Goal: Transaction & Acquisition: Purchase product/service

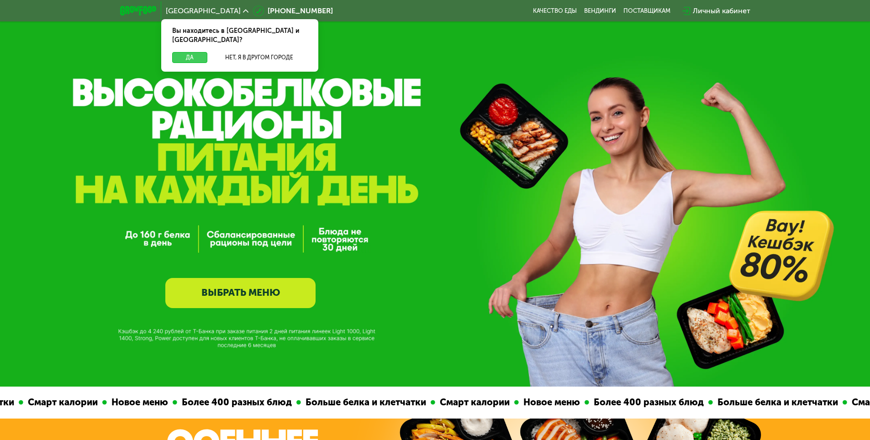
click at [191, 52] on button "Да" at bounding box center [189, 57] width 35 height 11
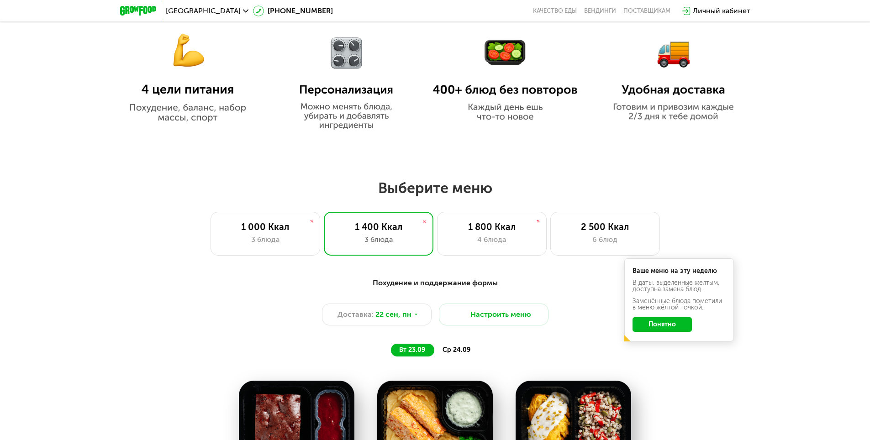
scroll to position [594, 0]
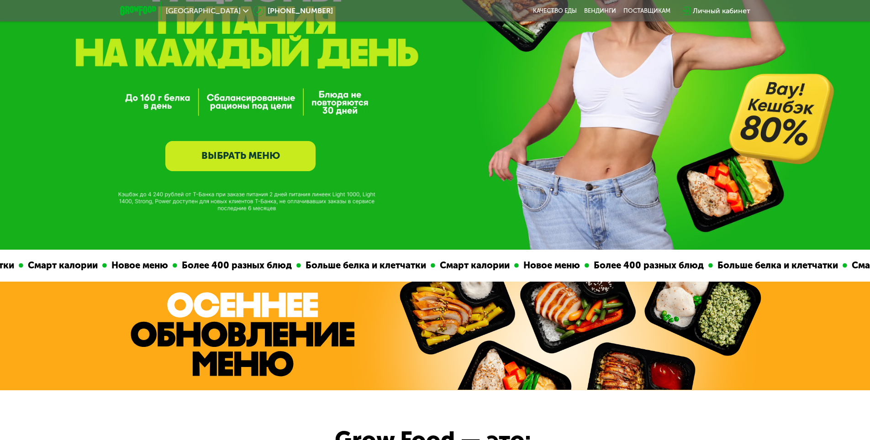
click at [252, 160] on link "ВЫБРАТЬ МЕНЮ" at bounding box center [240, 156] width 150 height 30
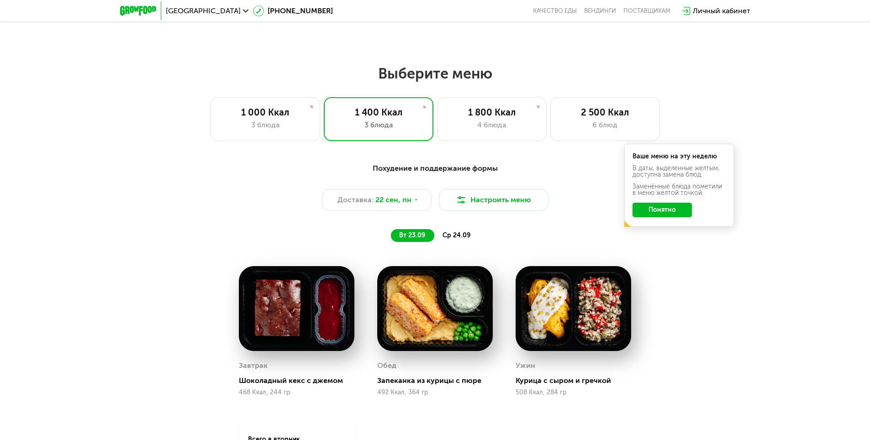
scroll to position [702, 0]
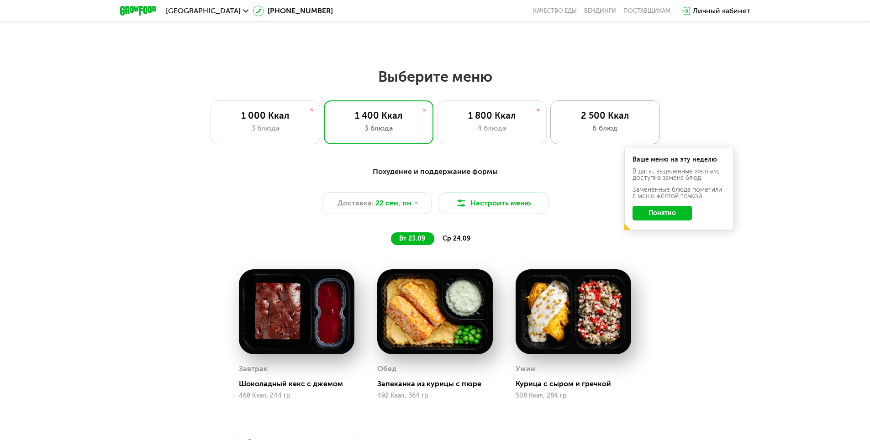
click at [606, 132] on div "6 блюд" at bounding box center [605, 128] width 90 height 11
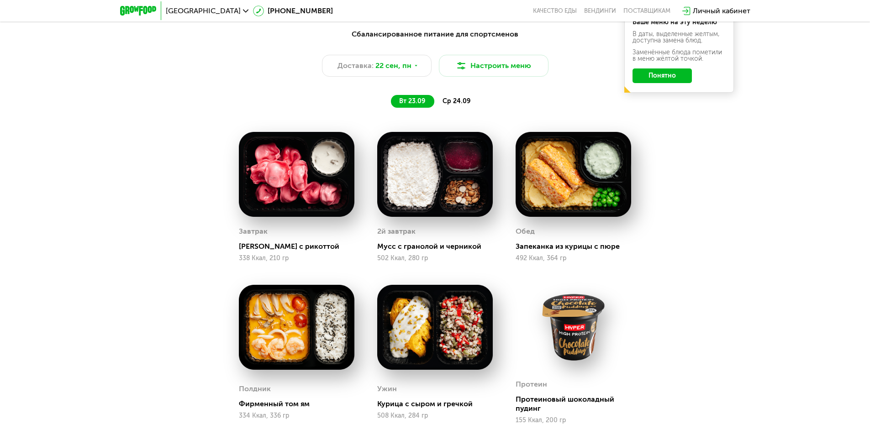
scroll to position [839, 0]
click at [451, 106] on span "ср 24.09" at bounding box center [457, 102] width 28 height 8
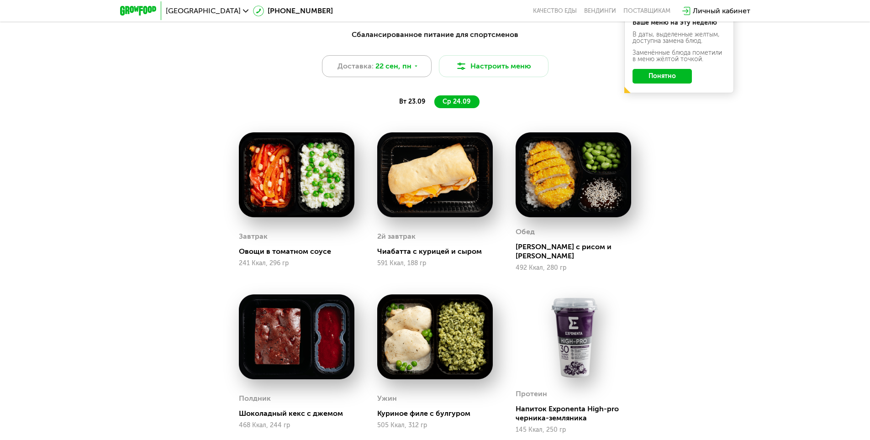
click at [414, 69] on icon at bounding box center [415, 66] width 5 height 5
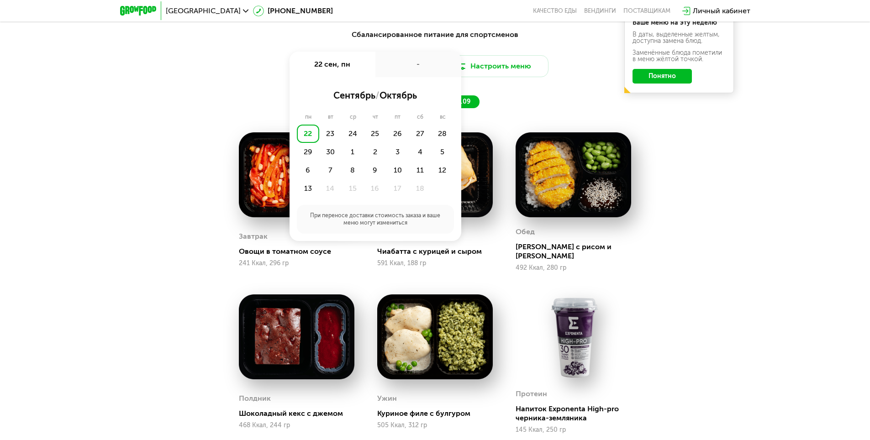
click at [163, 132] on div "Сбалансированное питание для спортсменов Доставка: [DATE] сен, пн - сентябрь / …" at bounding box center [435, 299] width 563 height 550
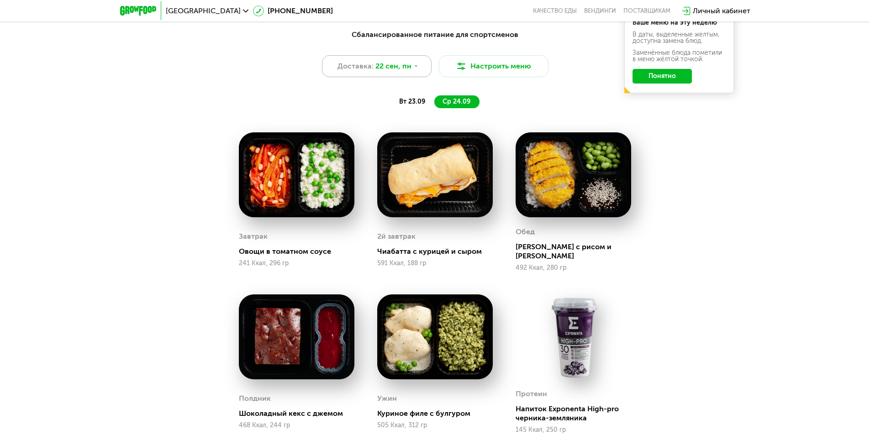
click at [415, 69] on icon at bounding box center [415, 66] width 5 height 5
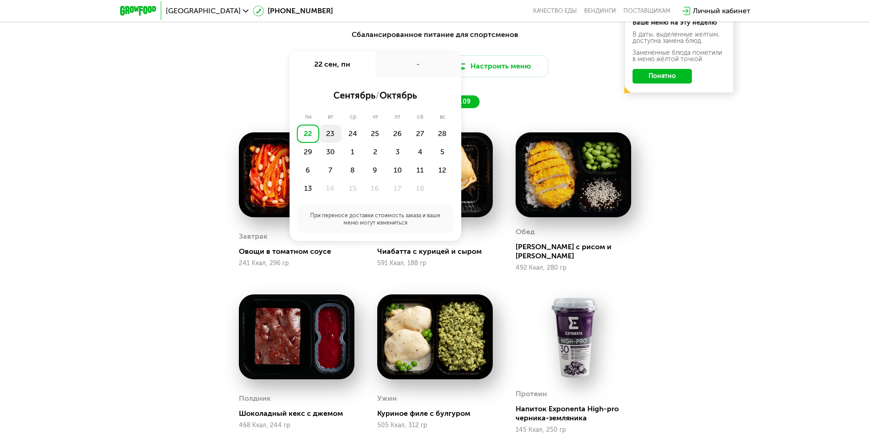
click at [331, 134] on div "23" at bounding box center [330, 134] width 22 height 18
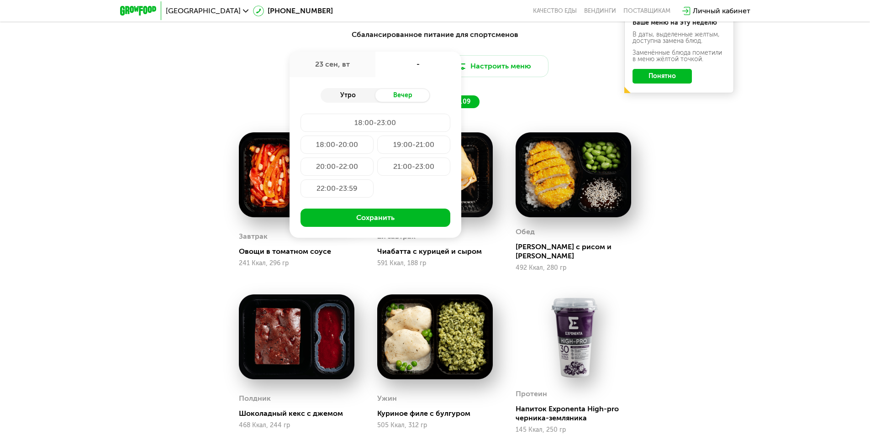
click at [357, 96] on div "Утро" at bounding box center [348, 95] width 55 height 13
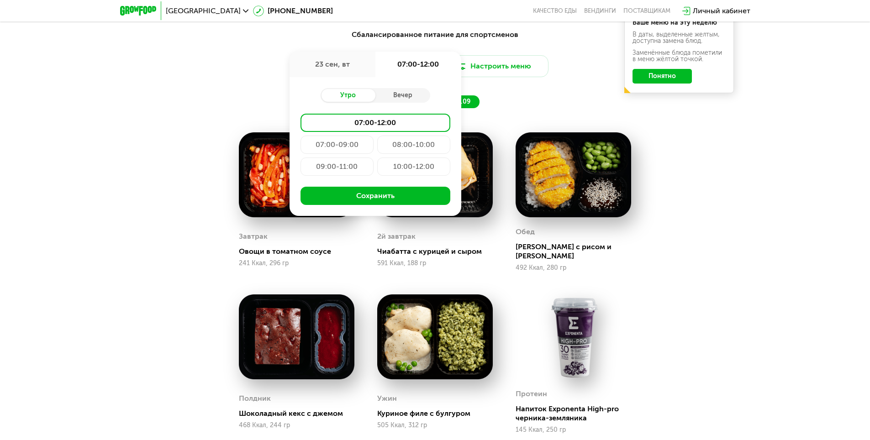
click at [339, 148] on div "07:00-09:00" at bounding box center [337, 145] width 73 height 18
click at [359, 125] on div "07:00-12:00" at bounding box center [376, 123] width 150 height 18
click at [376, 197] on button "Сохранить" at bounding box center [376, 196] width 150 height 18
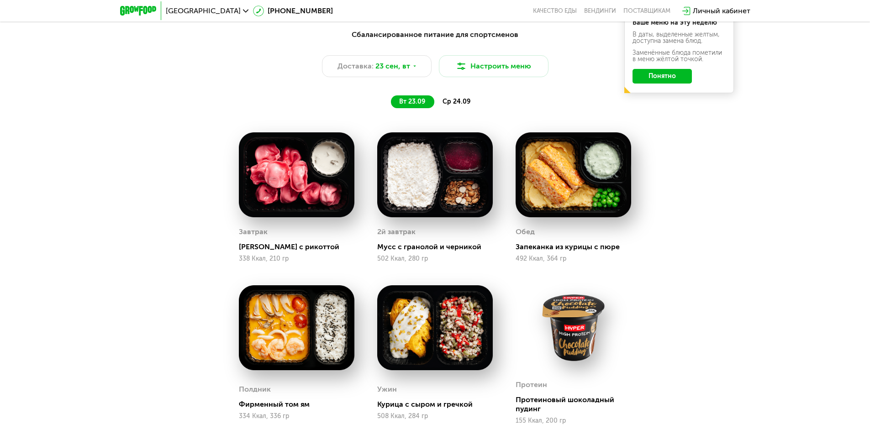
click at [453, 106] on span "ср 24.09" at bounding box center [457, 102] width 28 height 8
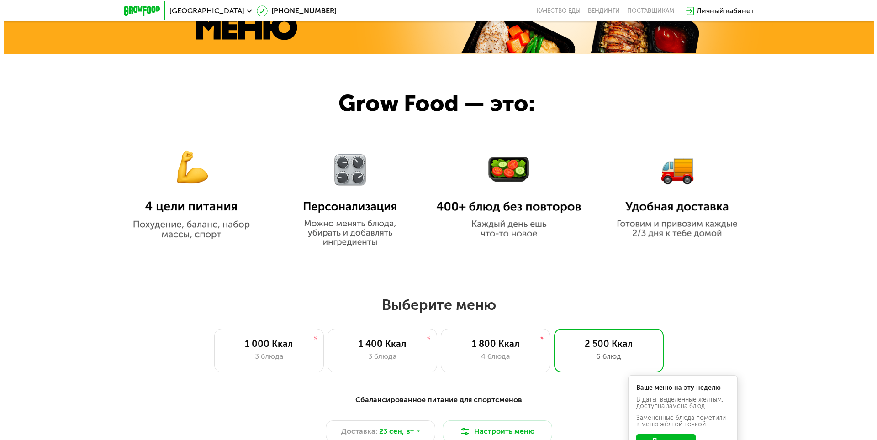
scroll to position [656, 0]
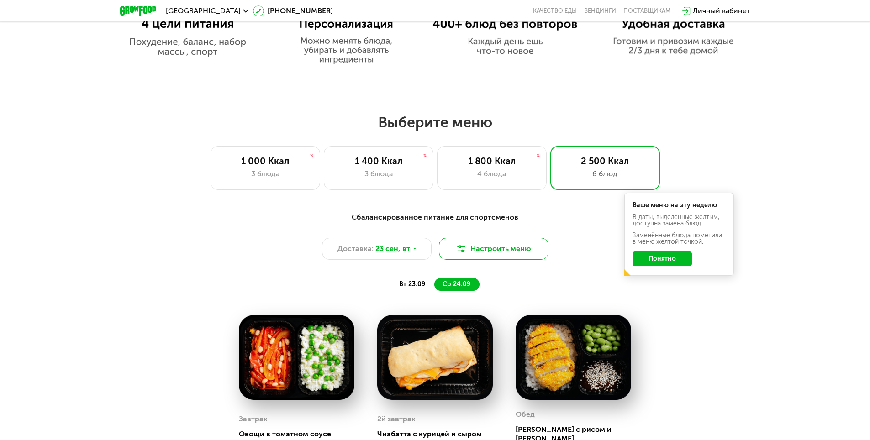
click at [485, 252] on button "Настроить меню" at bounding box center [494, 249] width 110 height 22
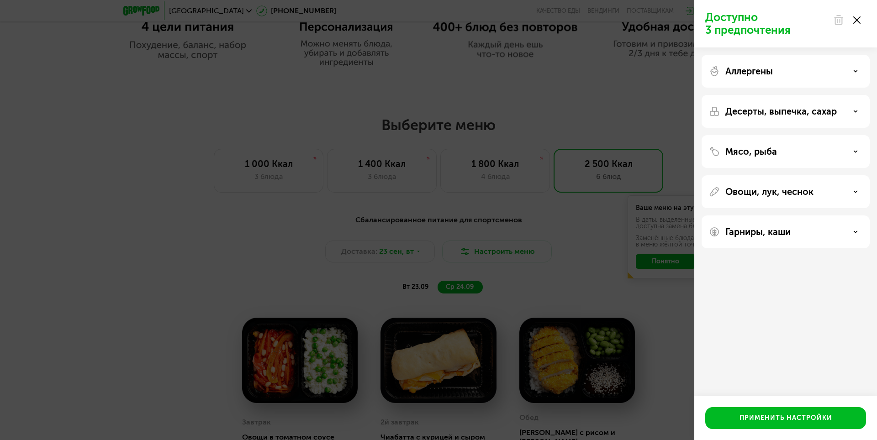
click at [856, 75] on div "Аллергены" at bounding box center [785, 71] width 153 height 11
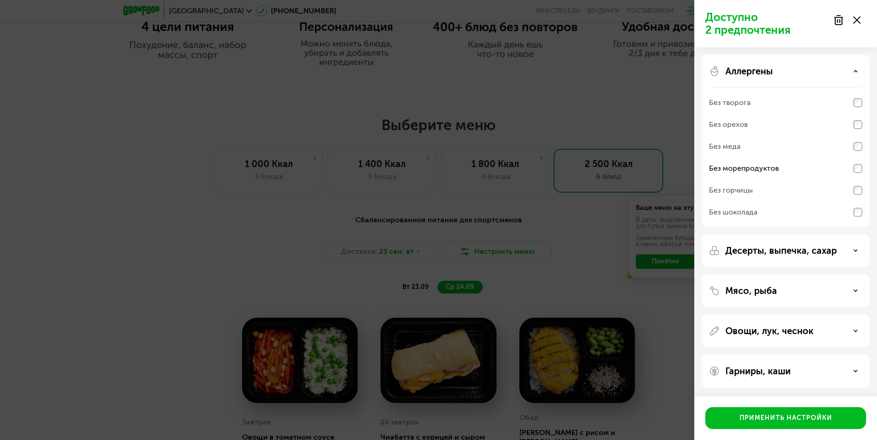
click at [857, 259] on div "Десерты, выпечка, сахар" at bounding box center [786, 250] width 168 height 33
click at [854, 254] on div "Десерты, выпечка, сахар" at bounding box center [785, 250] width 153 height 11
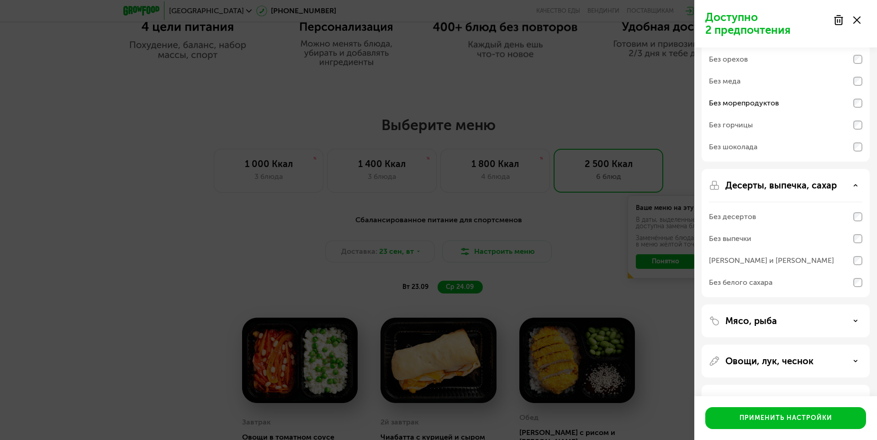
scroll to position [96, 0]
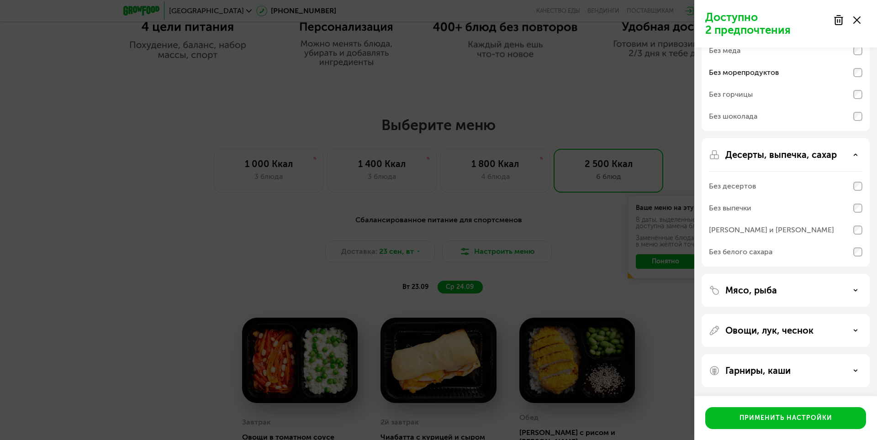
click at [850, 291] on div "Мясо, рыба" at bounding box center [785, 290] width 153 height 11
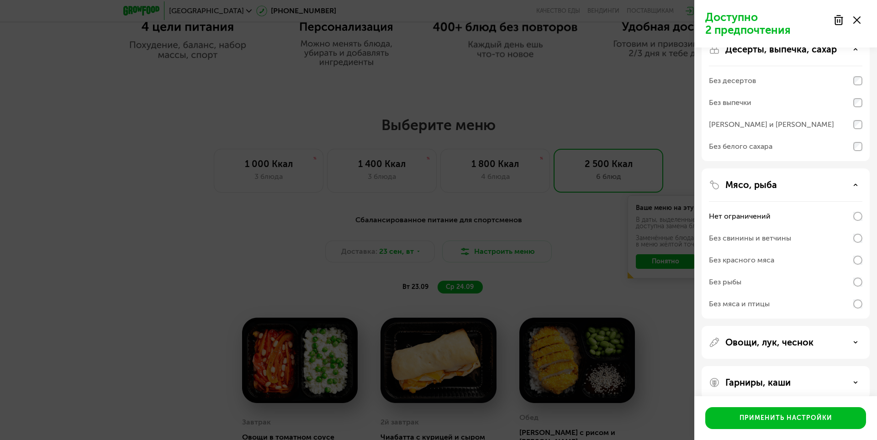
scroll to position [213, 0]
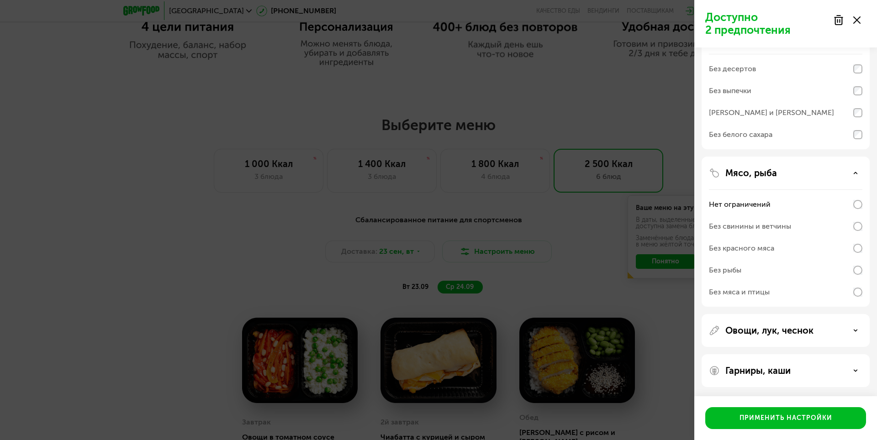
click at [854, 333] on div "Овощи, лук, чеснок" at bounding box center [785, 330] width 153 height 11
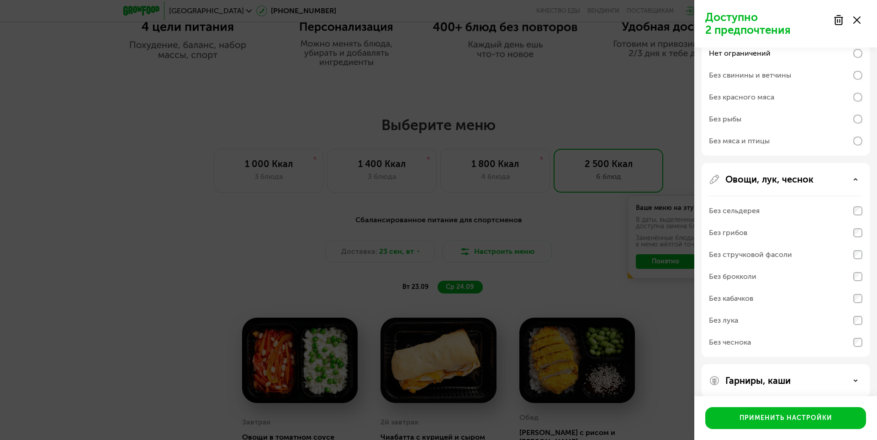
scroll to position [375, 0]
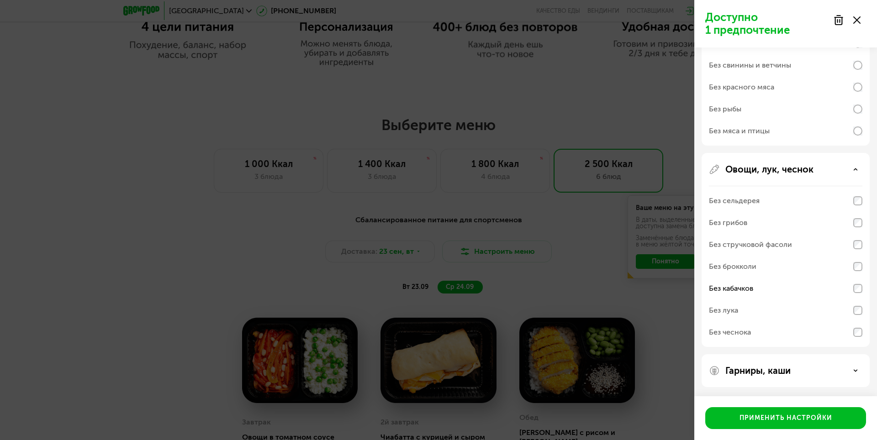
click at [857, 370] on icon at bounding box center [855, 371] width 5 height 5
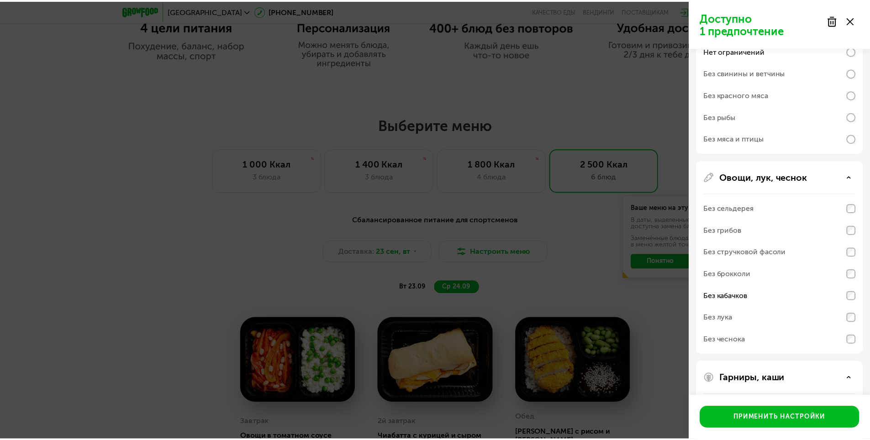
scroll to position [492, 0]
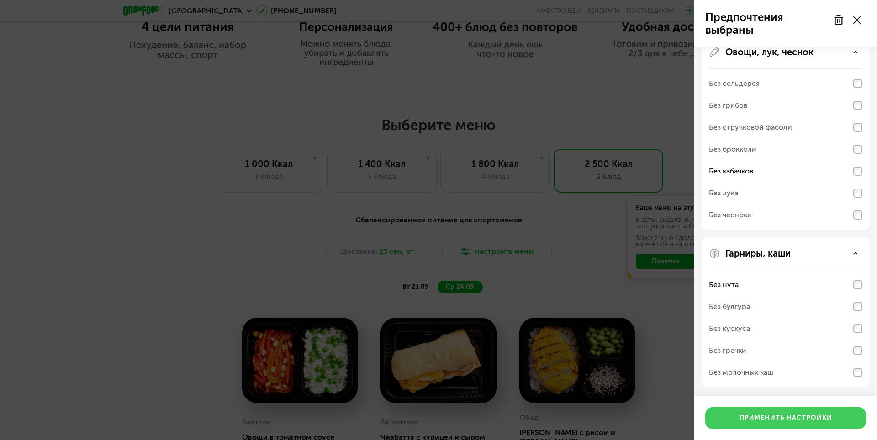
click at [799, 423] on button "Применить настройки" at bounding box center [785, 419] width 161 height 22
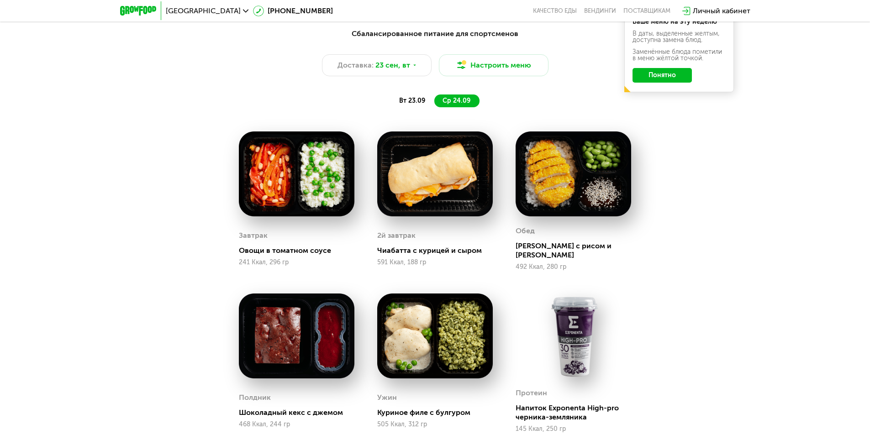
scroll to position [839, 0]
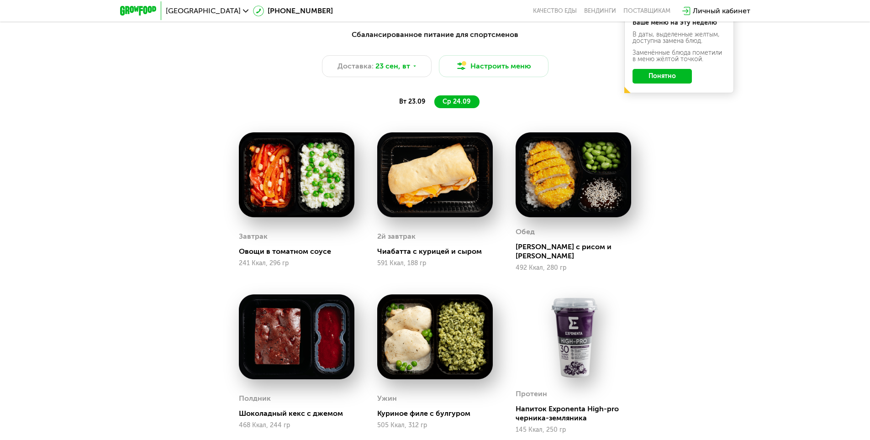
click at [415, 101] on span "вт 23.09" at bounding box center [412, 102] width 26 height 8
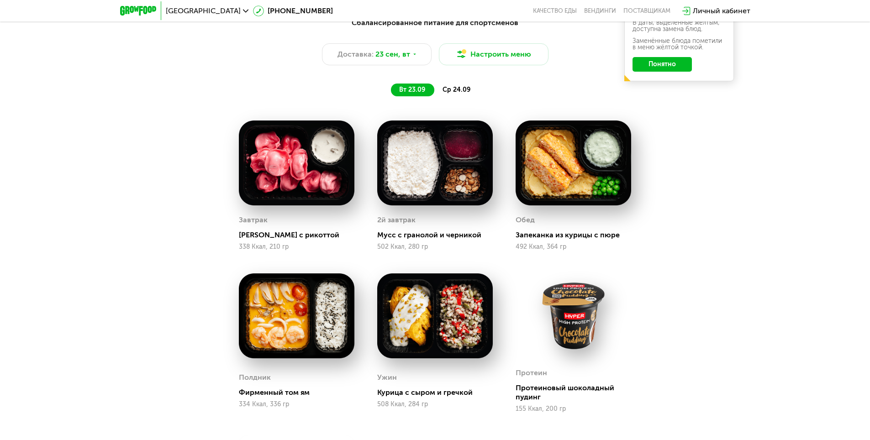
scroll to position [748, 0]
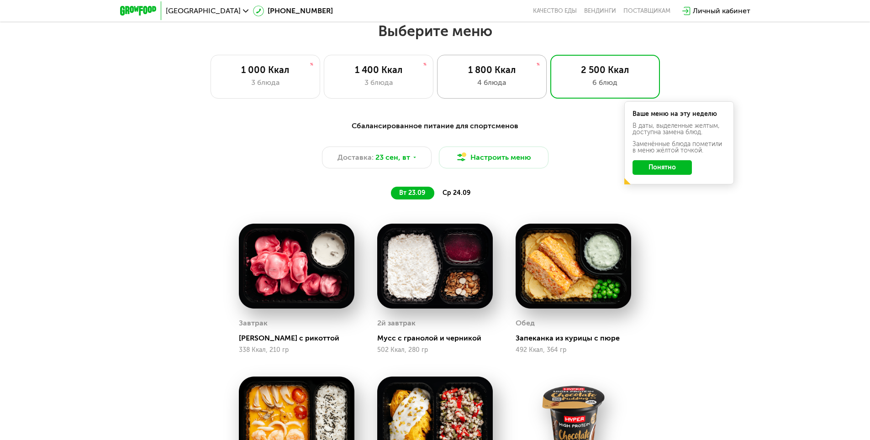
click at [510, 75] on div "1 800 Ккал" at bounding box center [492, 69] width 90 height 11
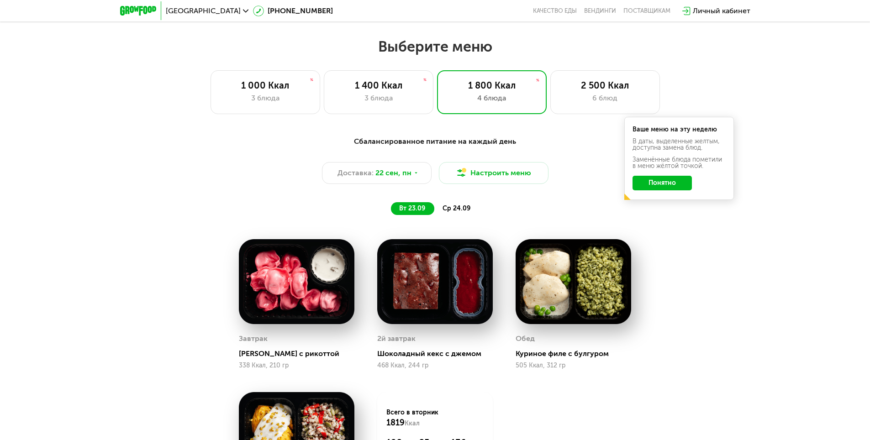
scroll to position [702, 0]
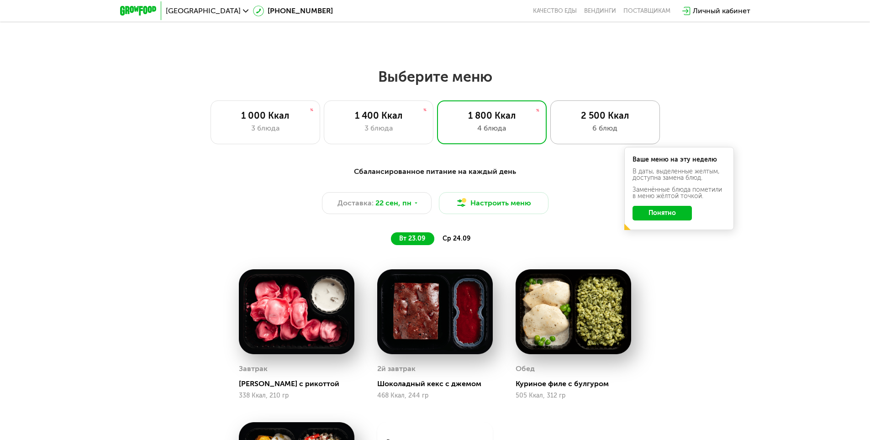
click at [585, 121] on div "2 500 Ккал" at bounding box center [605, 115] width 90 height 11
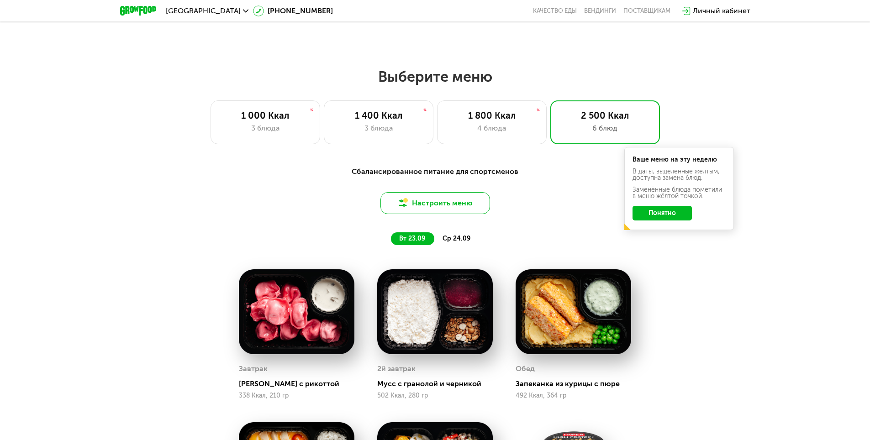
click at [438, 199] on button "Настроить меню" at bounding box center [436, 203] width 110 height 22
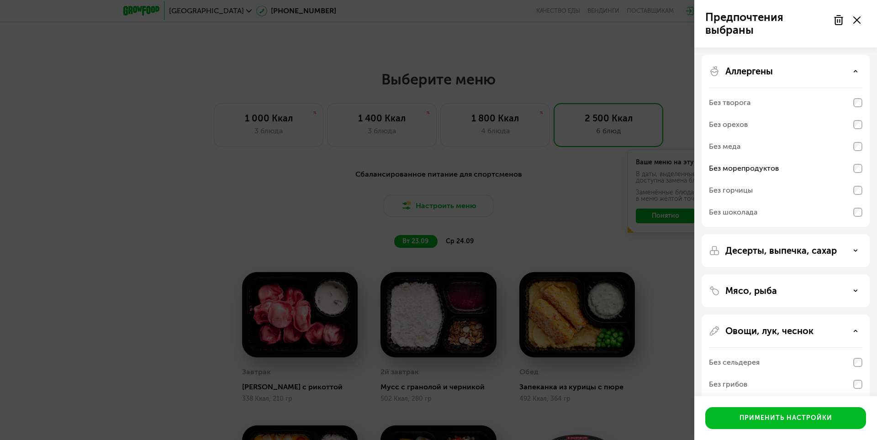
click at [831, 17] on div at bounding box center [847, 20] width 38 height 18
click at [836, 22] on use at bounding box center [839, 20] width 8 height 9
click at [856, 21] on use at bounding box center [856, 19] width 7 height 7
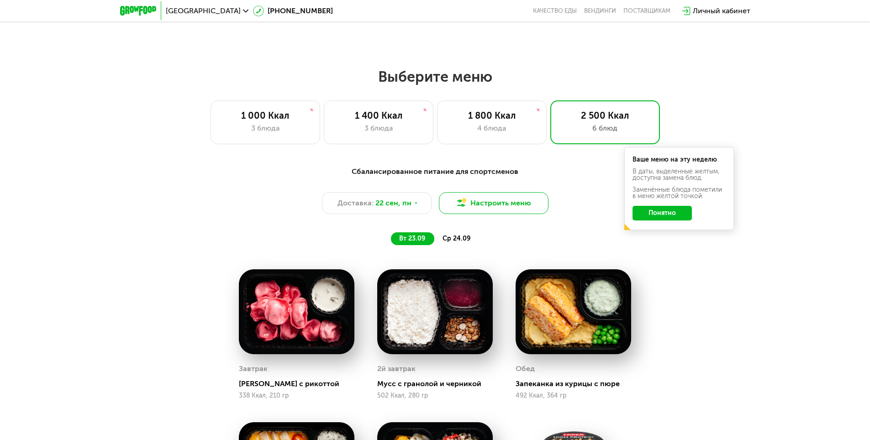
click at [503, 198] on button "Настроить меню" at bounding box center [494, 203] width 110 height 22
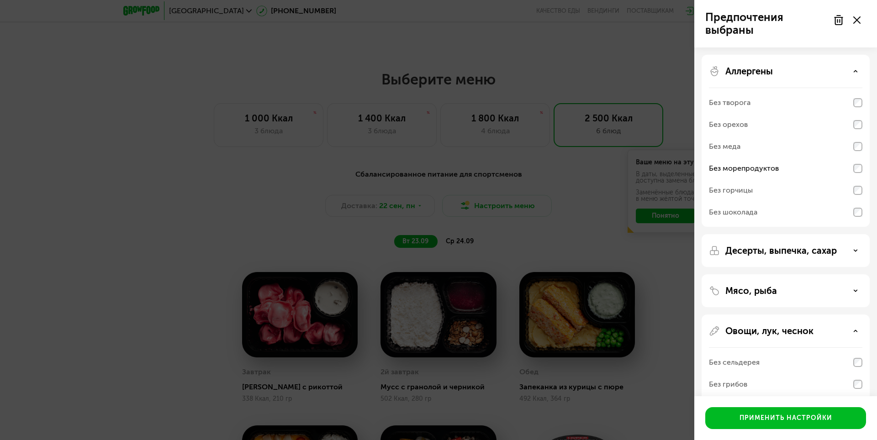
click at [836, 22] on use at bounding box center [839, 20] width 8 height 9
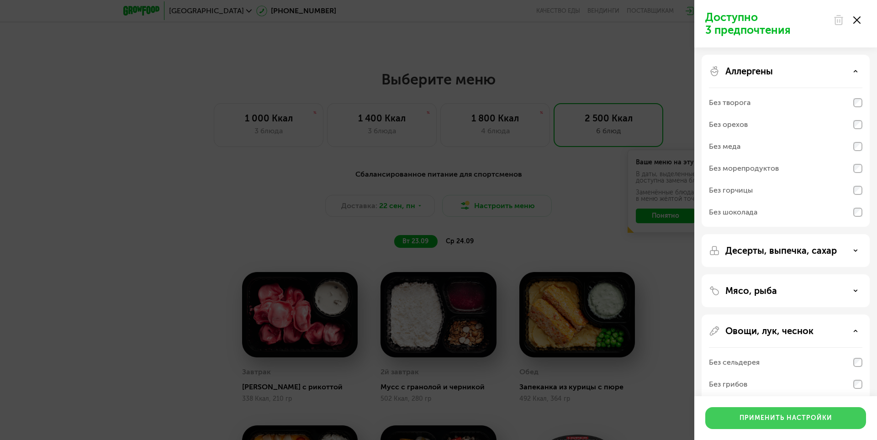
click at [793, 421] on div "Применить настройки" at bounding box center [786, 418] width 93 height 9
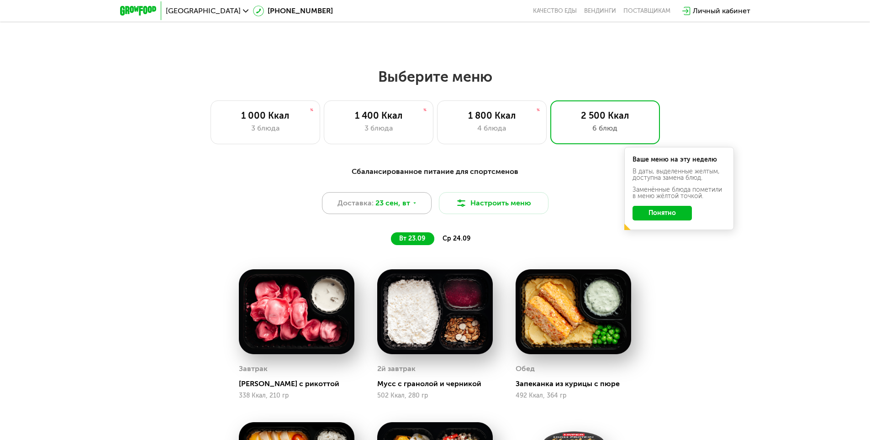
click at [405, 201] on span "23 сен, вт" at bounding box center [393, 203] width 35 height 11
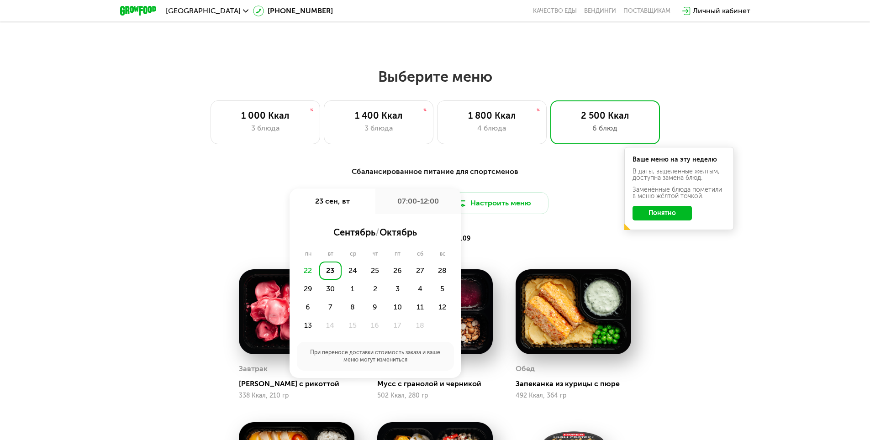
click at [421, 206] on div "07:00-12:00" at bounding box center [419, 202] width 86 height 26
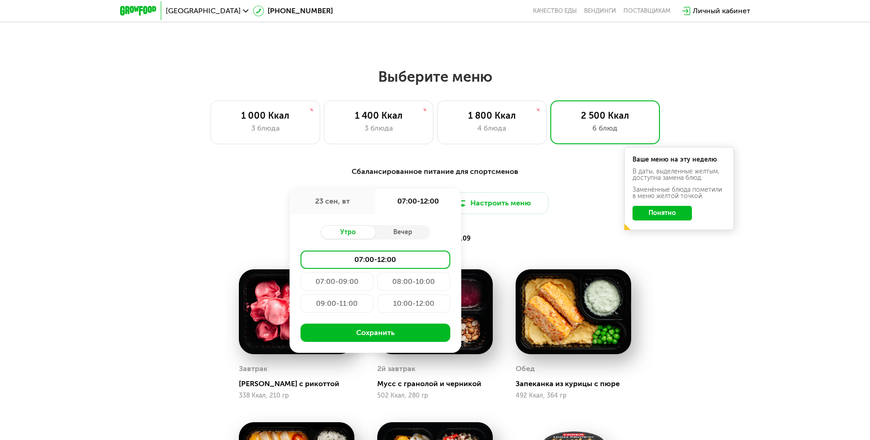
click at [328, 204] on div "23 сен, вт" at bounding box center [333, 202] width 86 height 26
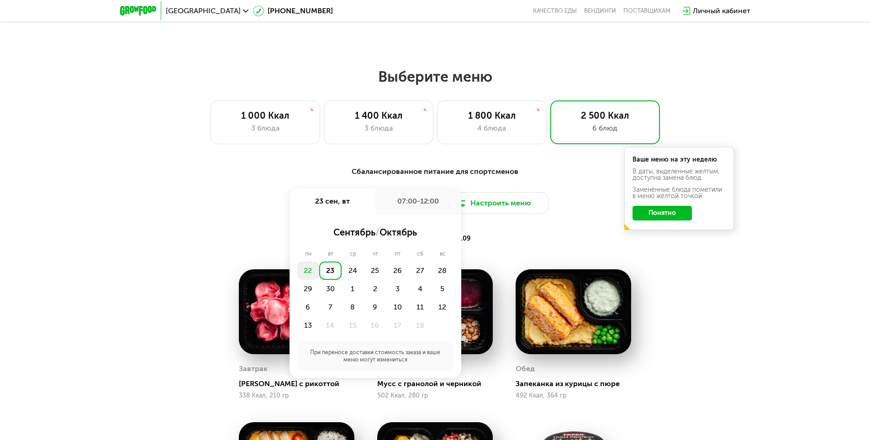
click at [310, 271] on div "22" at bounding box center [308, 271] width 22 height 18
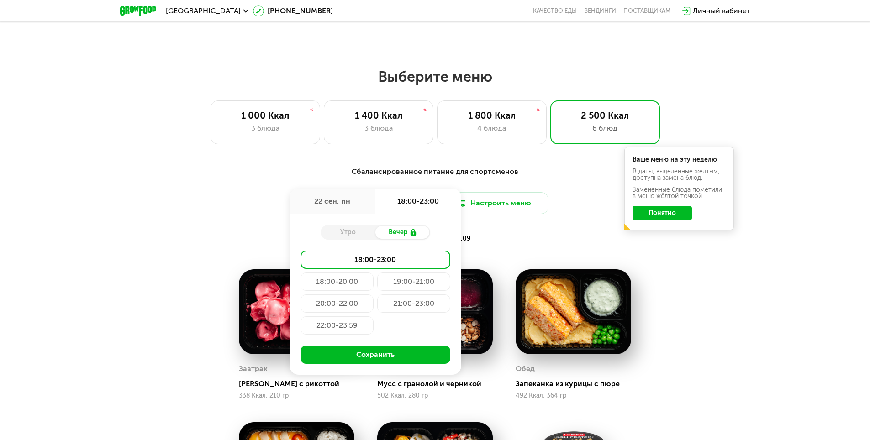
click at [381, 266] on div "18:00-23:00" at bounding box center [376, 260] width 150 height 18
click at [380, 360] on button "Сохранить" at bounding box center [376, 355] width 150 height 18
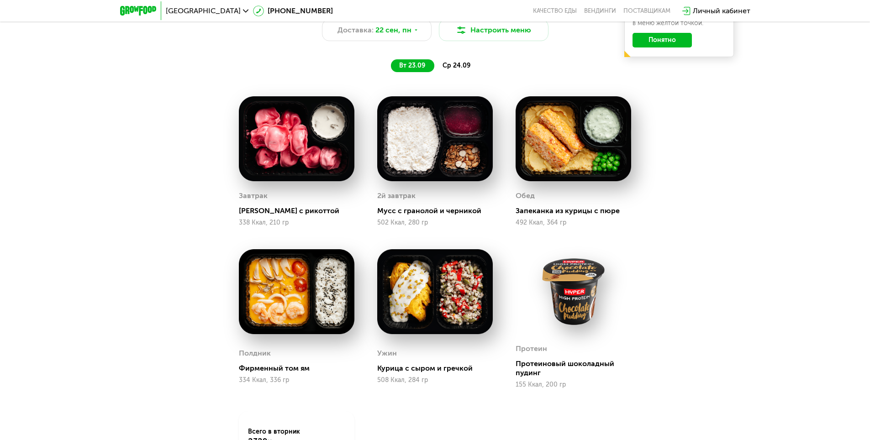
scroll to position [748, 0]
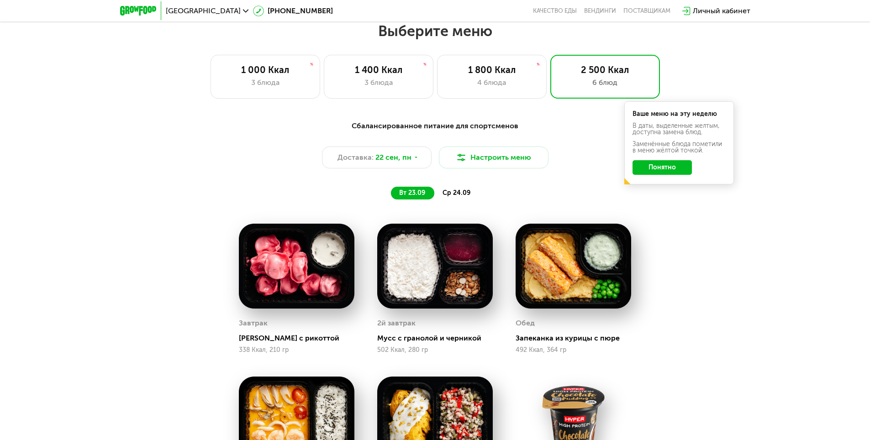
click at [462, 196] on span "ср 24.09" at bounding box center [457, 193] width 28 height 8
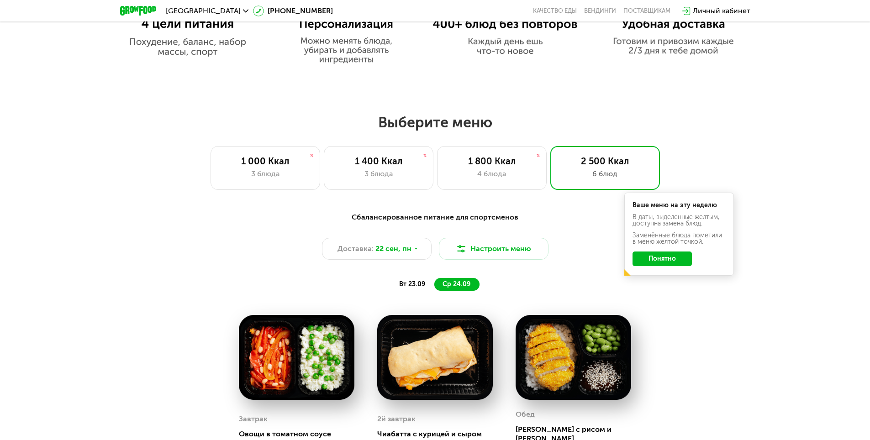
scroll to position [794, 0]
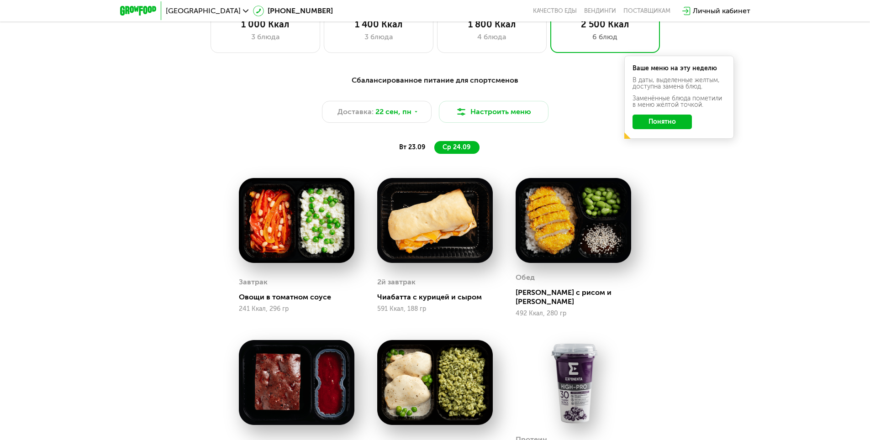
click at [404, 150] on span "вт 23.09" at bounding box center [412, 147] width 26 height 8
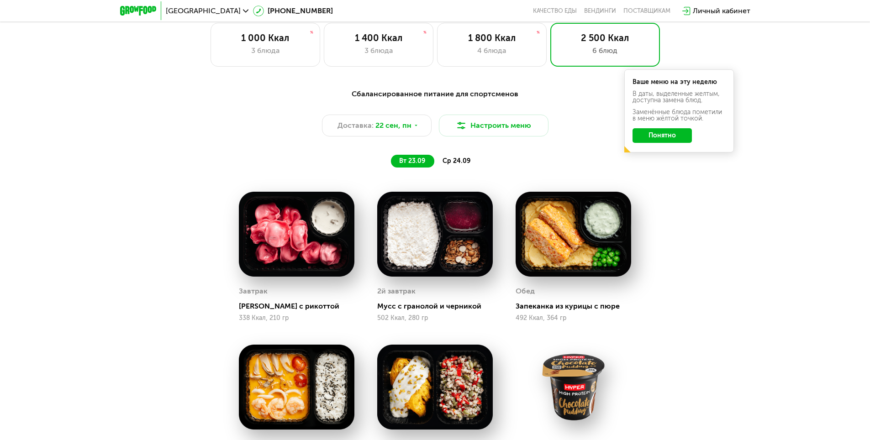
scroll to position [702, 0]
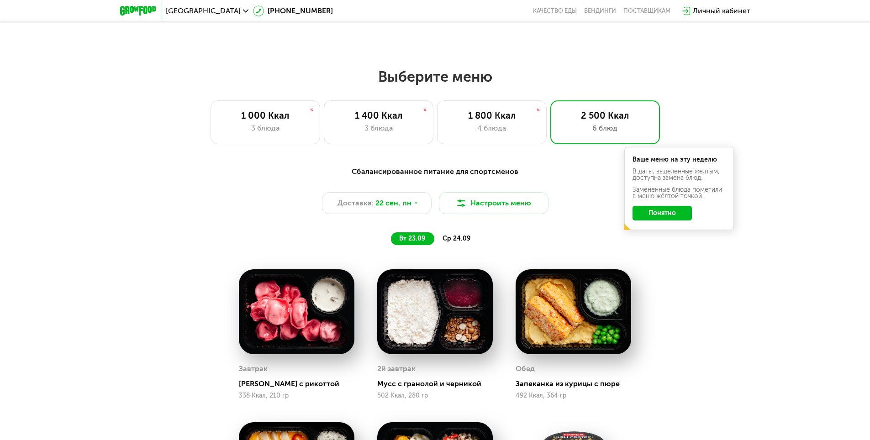
click at [460, 243] on span "ср 24.09" at bounding box center [457, 239] width 28 height 8
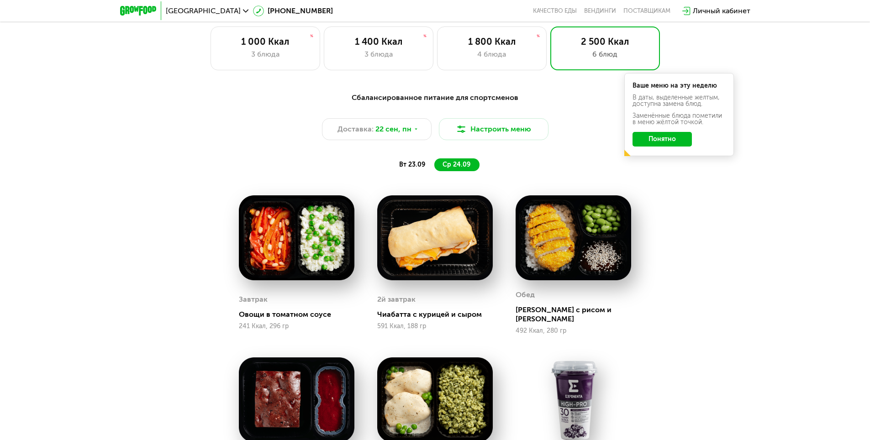
scroll to position [748, 0]
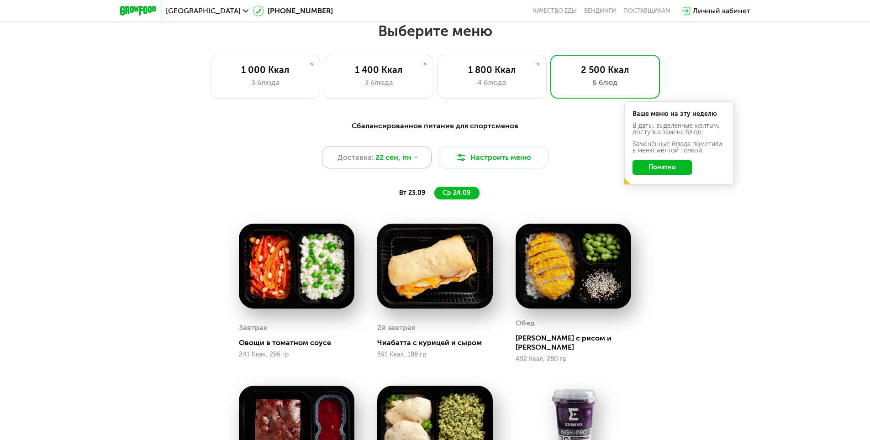
click at [419, 162] on div "Доставка: [DATE]" at bounding box center [377, 158] width 110 height 22
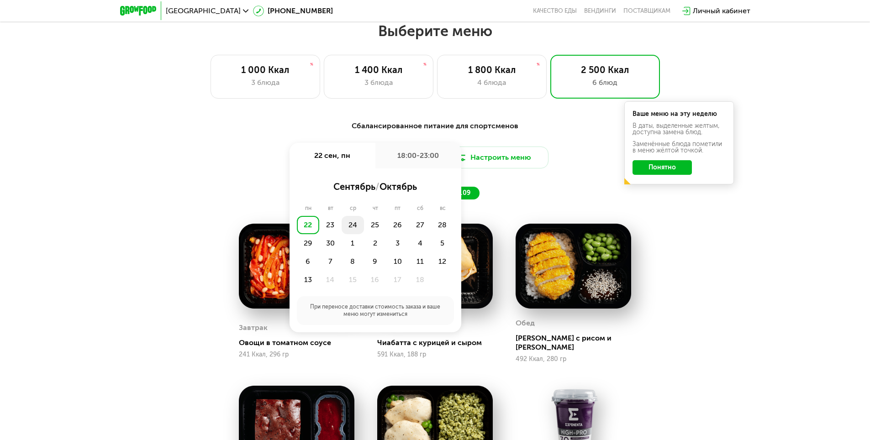
click at [352, 226] on div "24" at bounding box center [353, 225] width 22 height 18
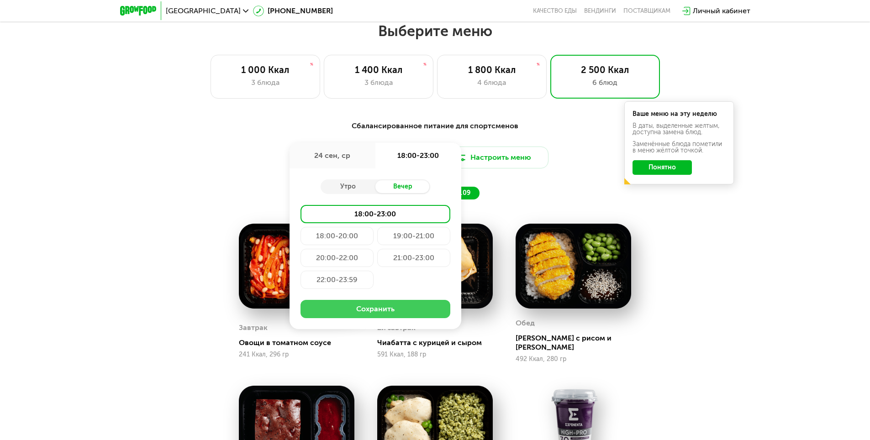
click at [394, 314] on button "Сохранить" at bounding box center [376, 309] width 150 height 18
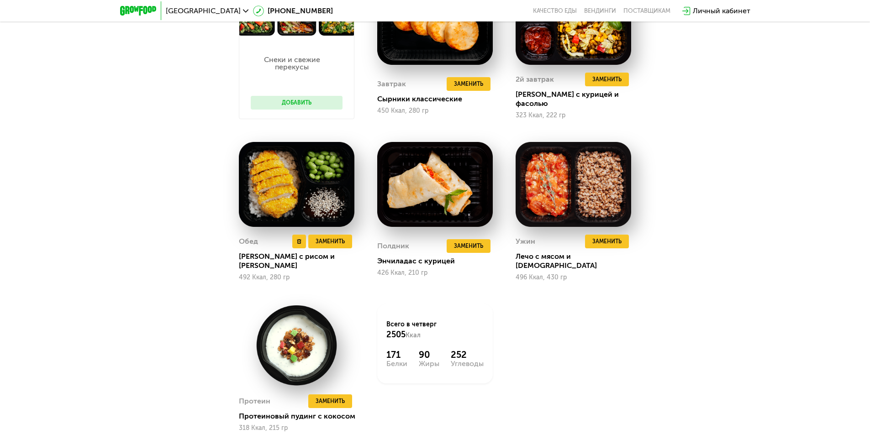
scroll to position [976, 0]
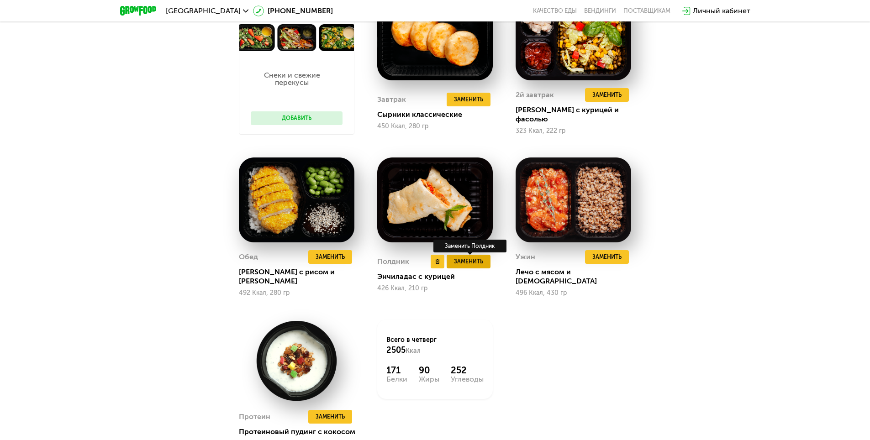
click at [471, 259] on span "Заменить" at bounding box center [468, 261] width 29 height 9
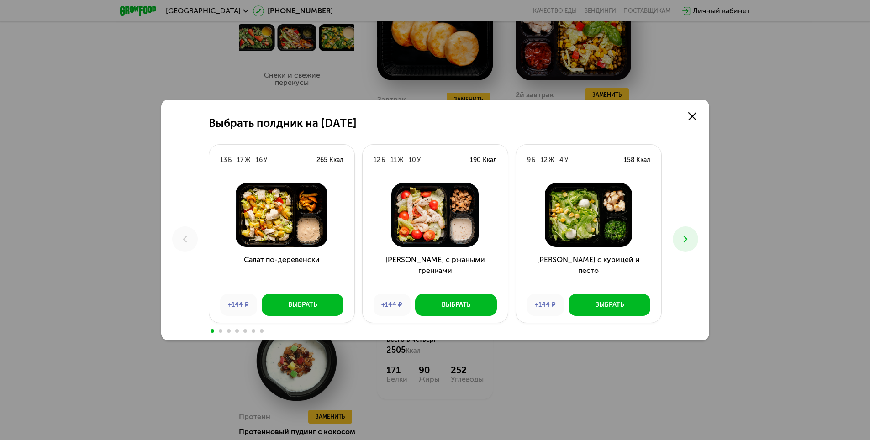
click at [686, 241] on icon at bounding box center [685, 239] width 11 height 11
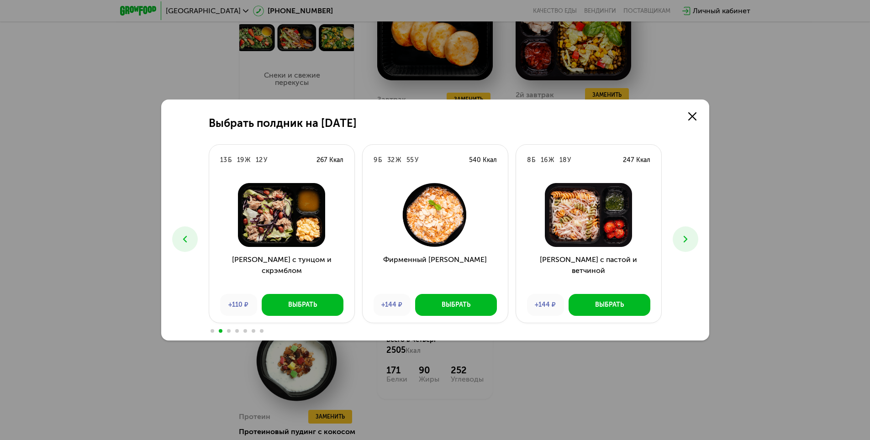
click at [686, 241] on icon at bounding box center [685, 239] width 11 height 11
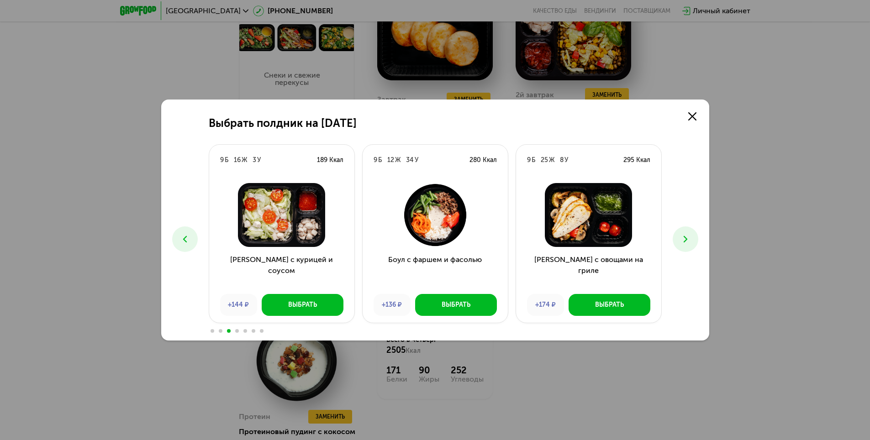
click at [686, 241] on icon at bounding box center [685, 239] width 11 height 11
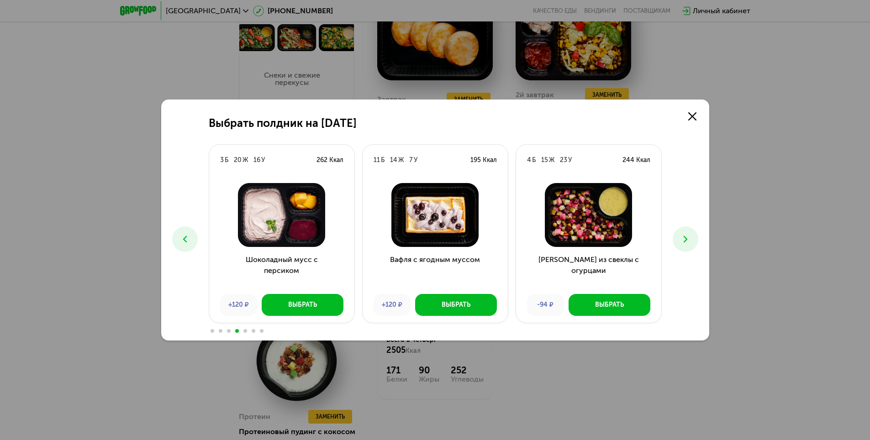
click at [686, 241] on icon at bounding box center [685, 239] width 11 height 11
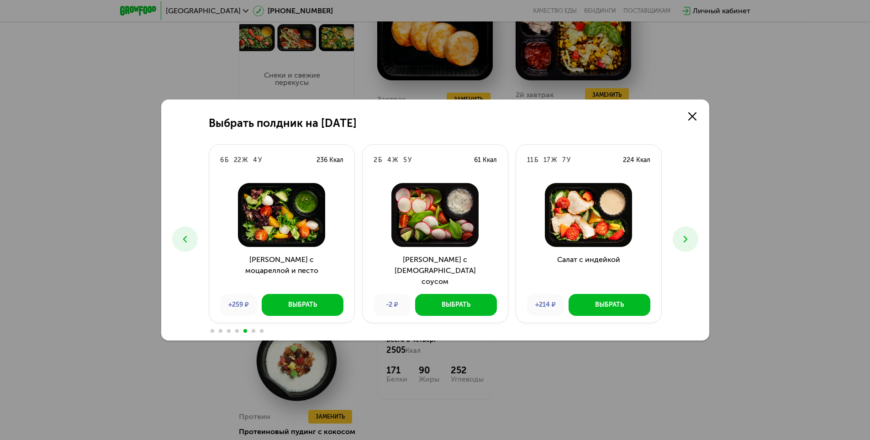
click at [189, 241] on icon at bounding box center [185, 239] width 11 height 11
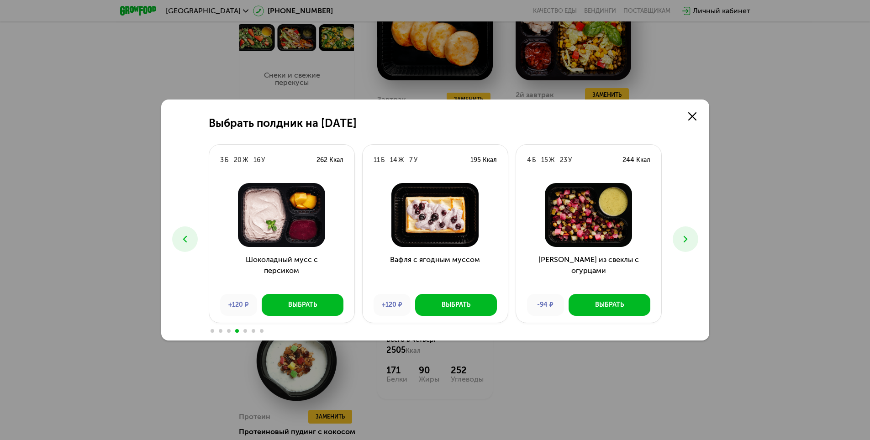
click at [685, 239] on icon at bounding box center [685, 239] width 11 height 11
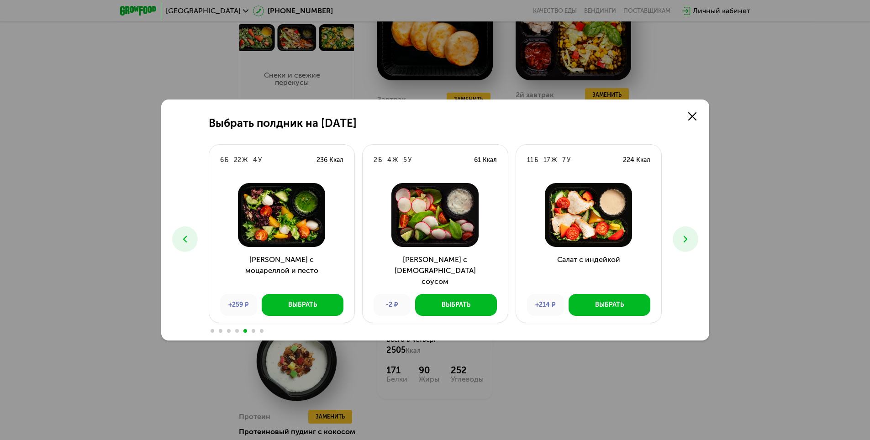
click at [685, 239] on icon at bounding box center [685, 239] width 11 height 11
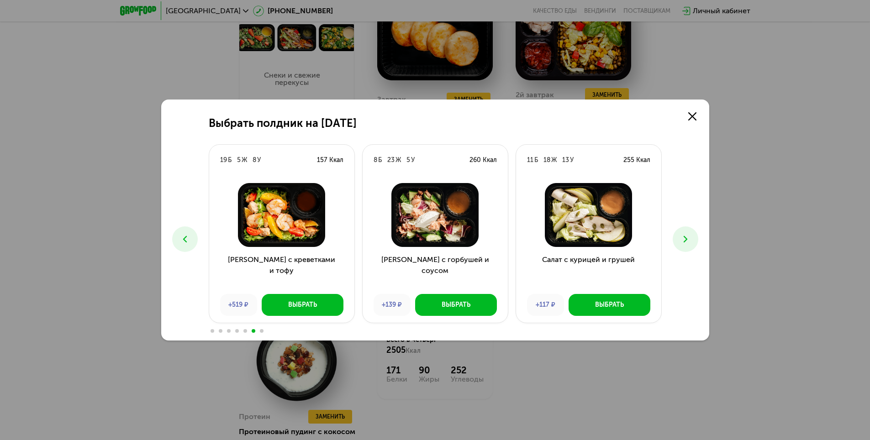
click at [685, 239] on icon at bounding box center [685, 239] width 11 height 11
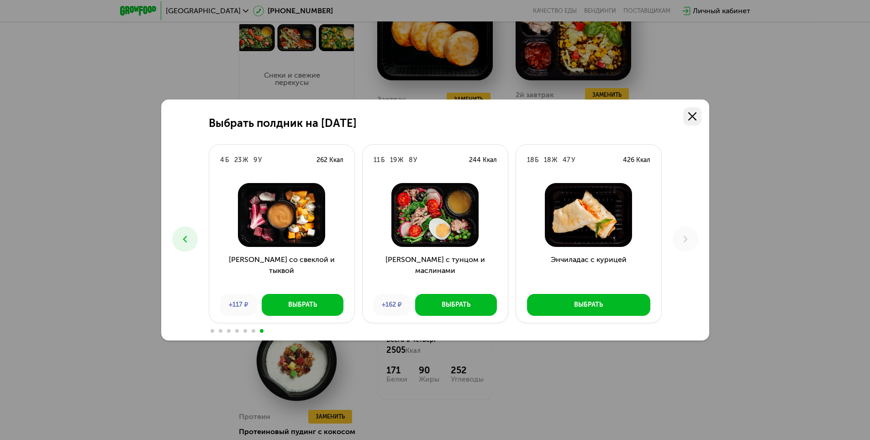
click at [694, 118] on icon at bounding box center [692, 116] width 8 height 8
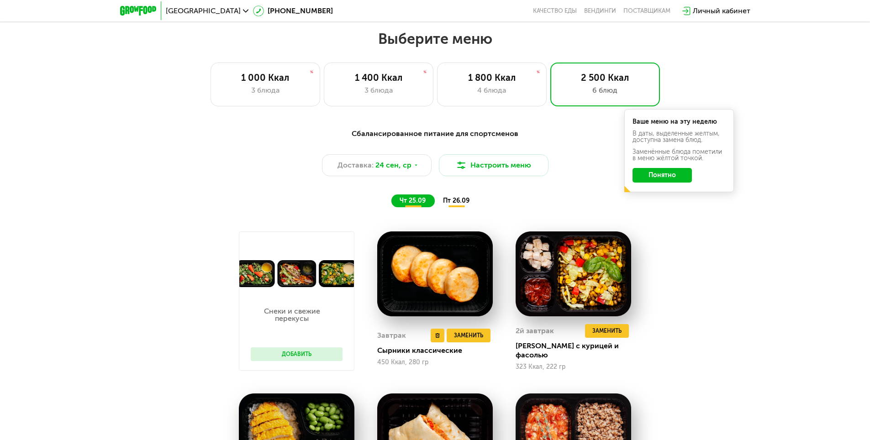
scroll to position [748, 0]
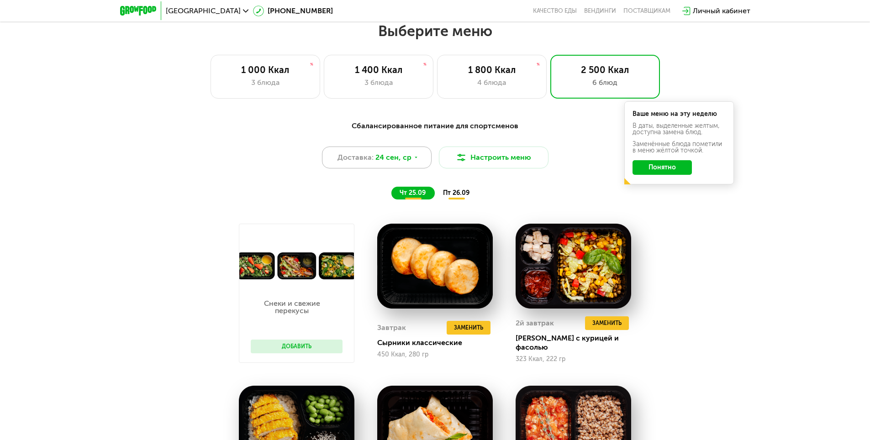
click at [417, 159] on icon at bounding box center [415, 157] width 5 height 5
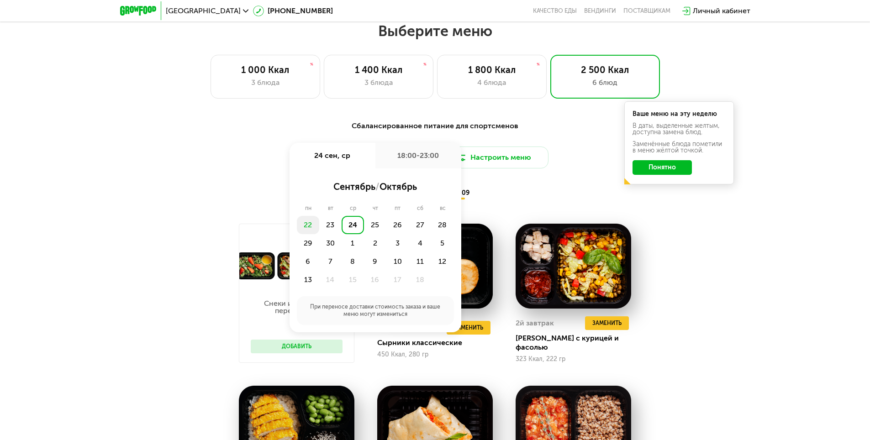
click at [306, 231] on div "22" at bounding box center [308, 225] width 22 height 18
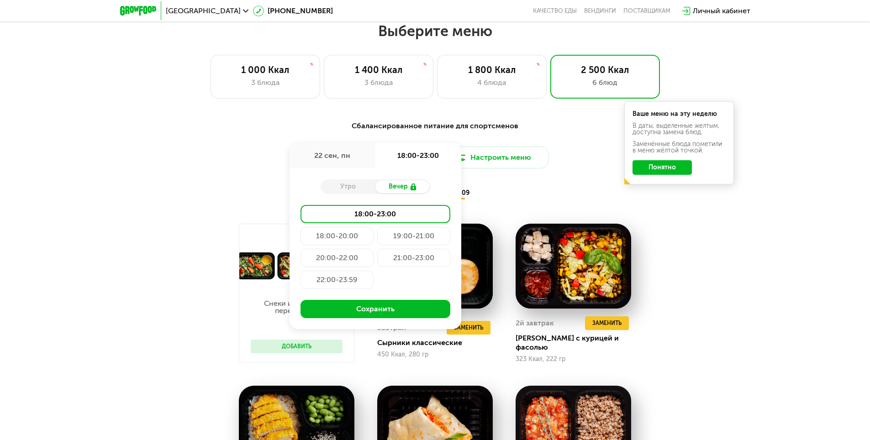
click at [352, 190] on div "Утро" at bounding box center [348, 186] width 55 height 13
click at [404, 188] on div "Вечер" at bounding box center [403, 186] width 55 height 13
click at [380, 311] on button "Сохранить" at bounding box center [376, 309] width 150 height 18
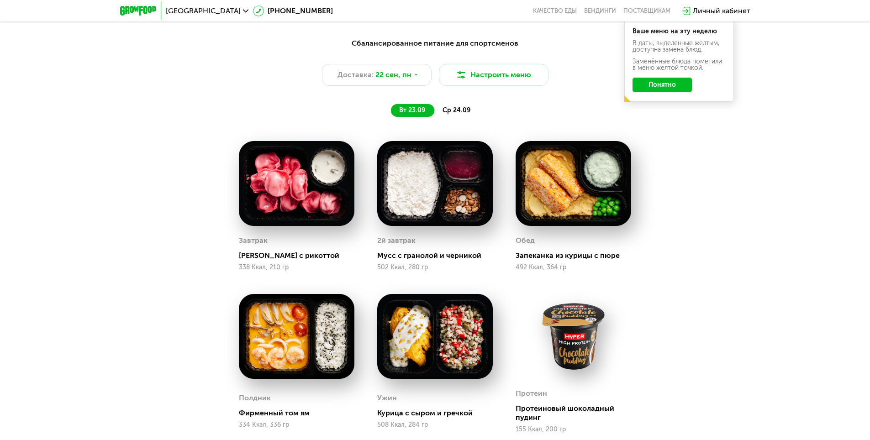
scroll to position [839, 0]
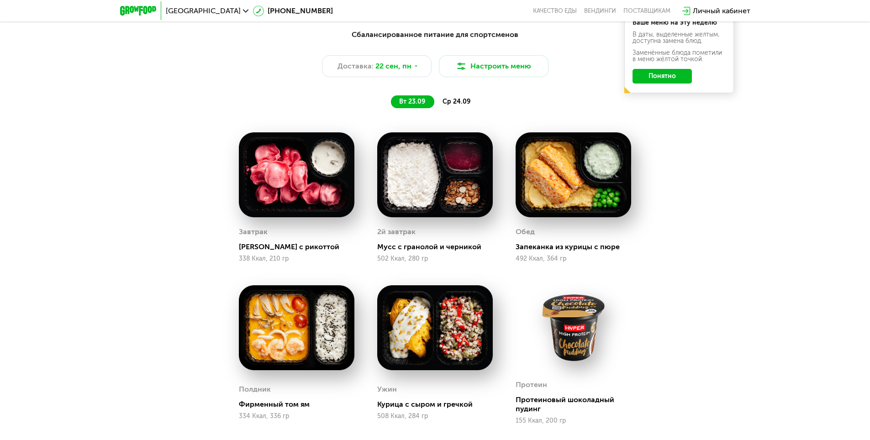
click at [459, 106] on span "ср 24.09" at bounding box center [457, 102] width 28 height 8
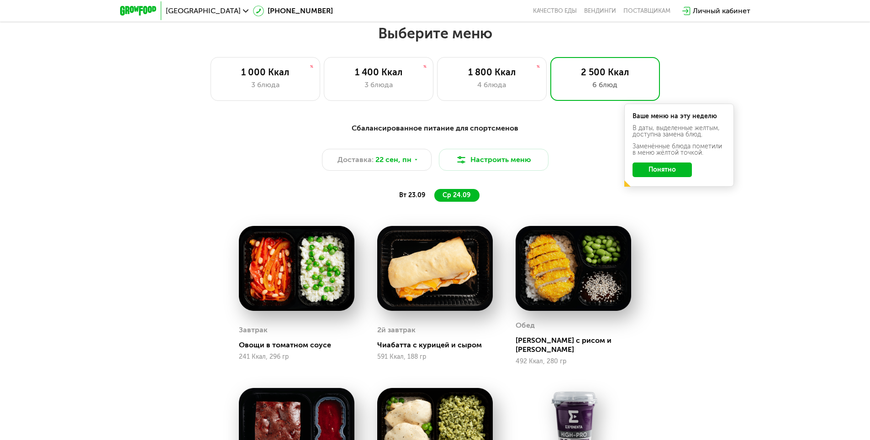
scroll to position [748, 0]
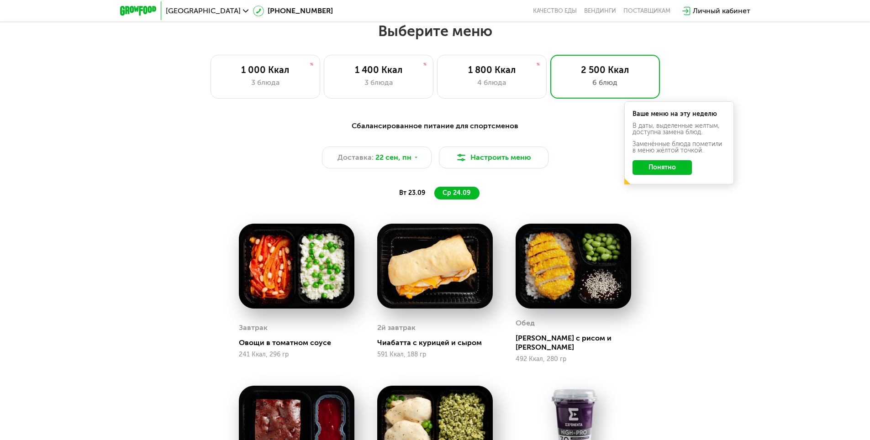
click at [408, 197] on span "вт 23.09" at bounding box center [412, 193] width 26 height 8
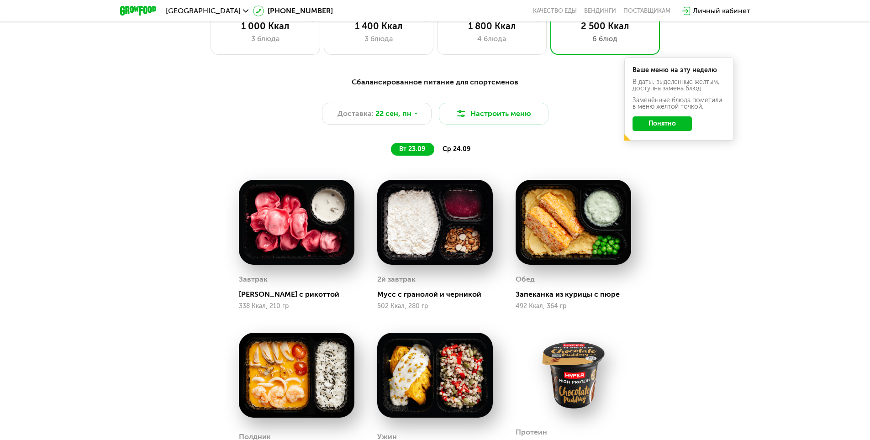
scroll to position [839, 0]
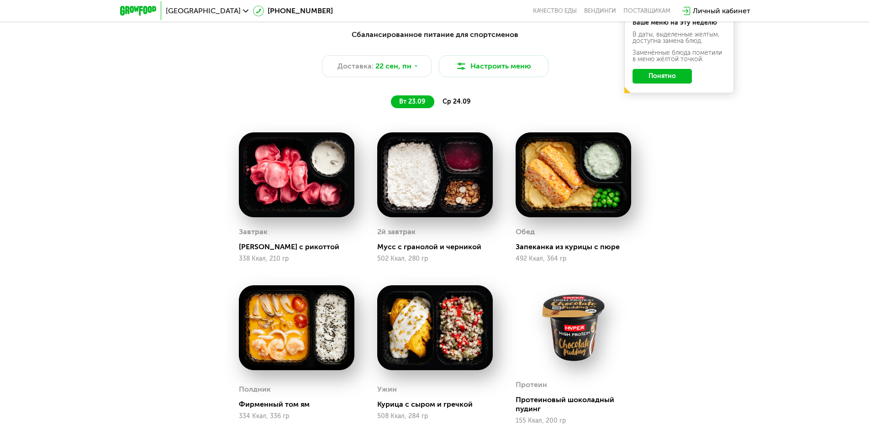
click at [454, 102] on span "ср 24.09" at bounding box center [457, 102] width 28 height 8
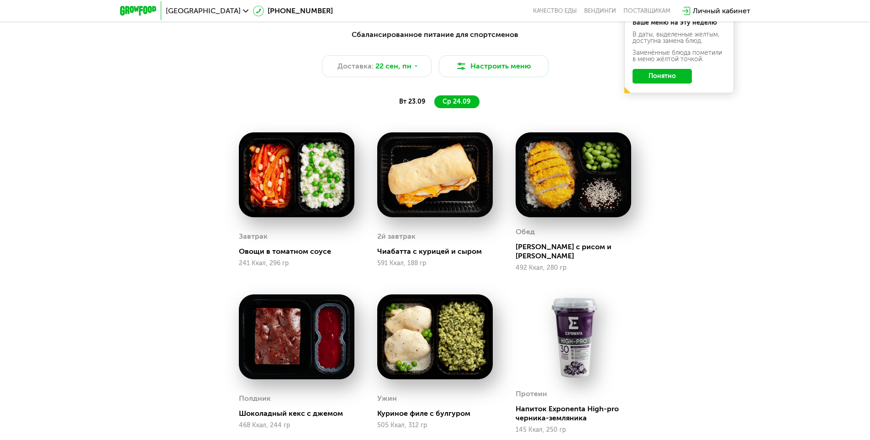
click at [407, 103] on span "вт 23.09" at bounding box center [412, 102] width 26 height 8
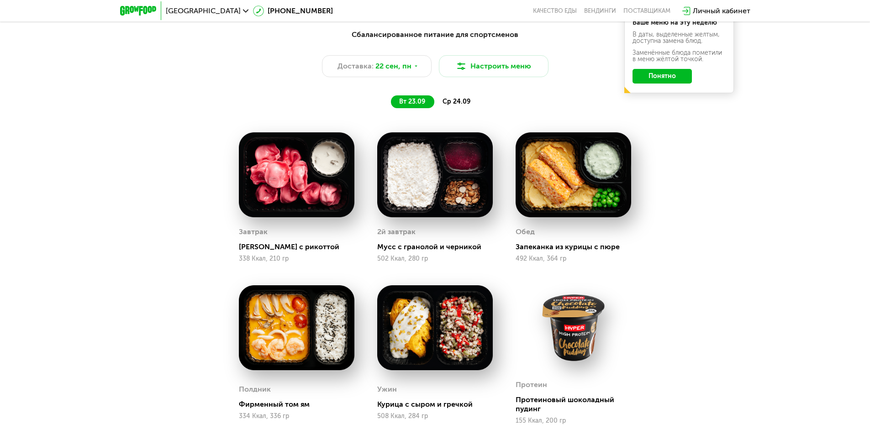
click at [466, 101] on span "ср 24.09" at bounding box center [457, 102] width 28 height 8
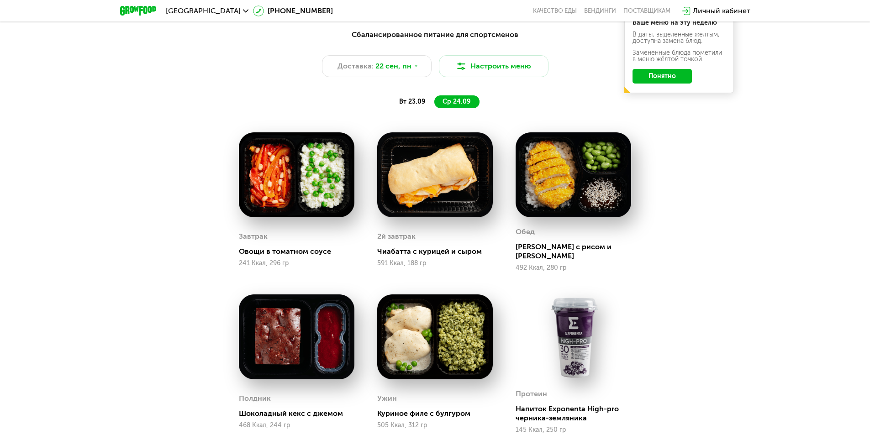
click at [408, 104] on span "вт 23.09" at bounding box center [412, 102] width 26 height 8
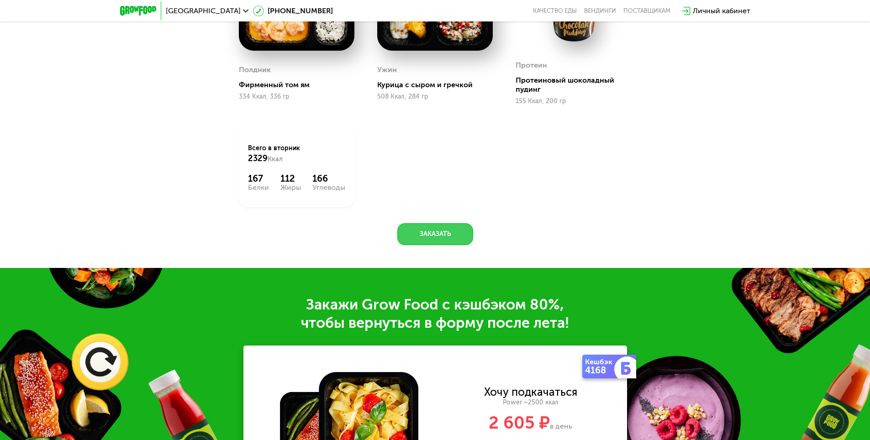
click at [434, 243] on button "Заказать" at bounding box center [435, 234] width 76 height 22
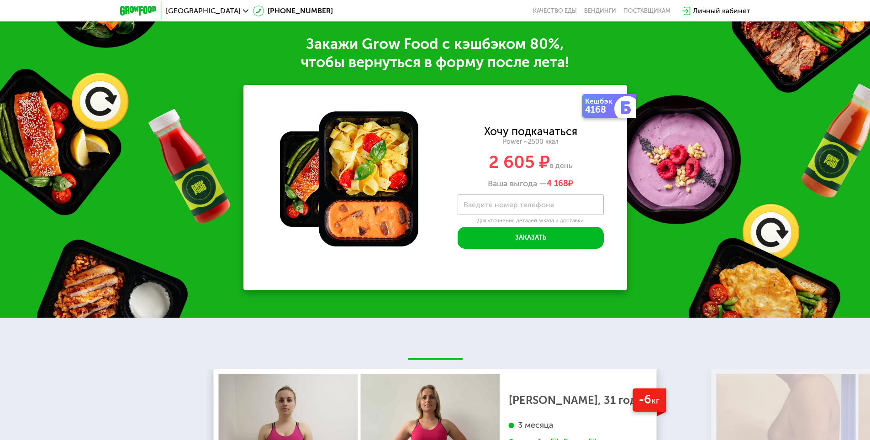
scroll to position [1430, 0]
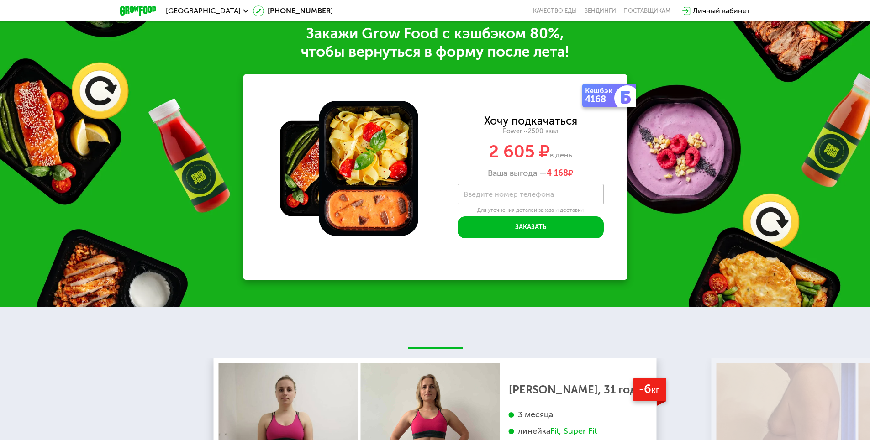
click at [517, 197] on label "Введите номер телефона" at bounding box center [509, 194] width 90 height 5
click at [517, 197] on input "Введите номер телефона" at bounding box center [531, 194] width 146 height 21
type input "**********"
click at [616, 216] on div "**********" at bounding box center [530, 177] width 193 height 122
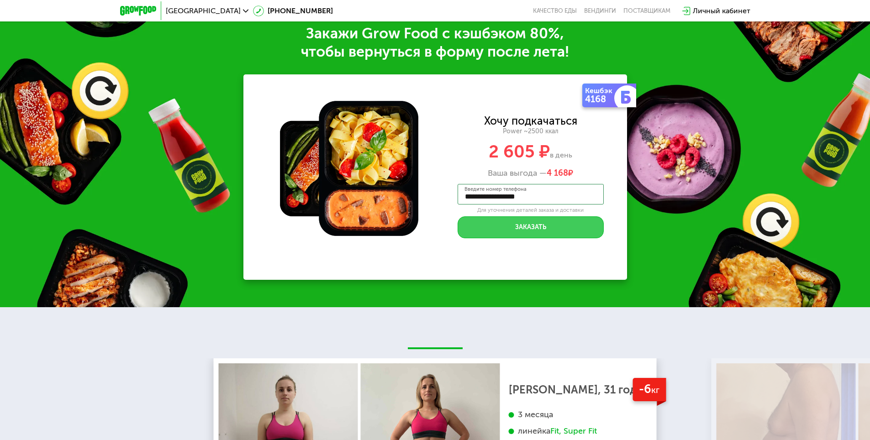
click at [519, 233] on button "Заказать" at bounding box center [531, 228] width 146 height 22
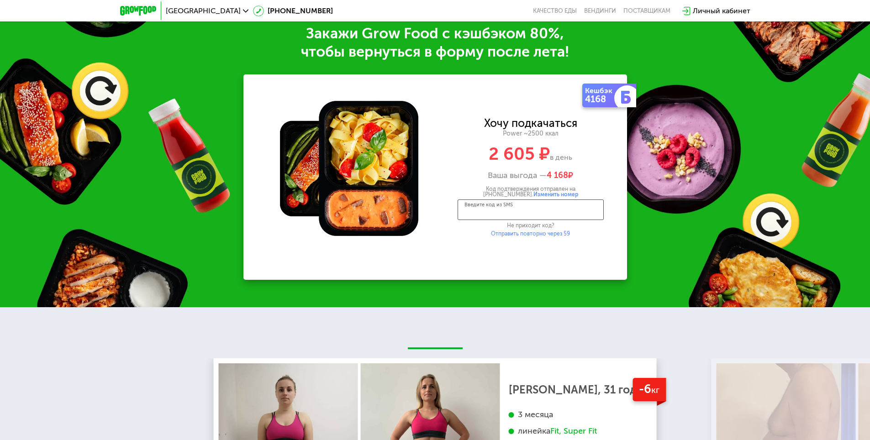
click at [500, 218] on input "Введите код из SMS" at bounding box center [531, 210] width 146 height 21
type input "****"
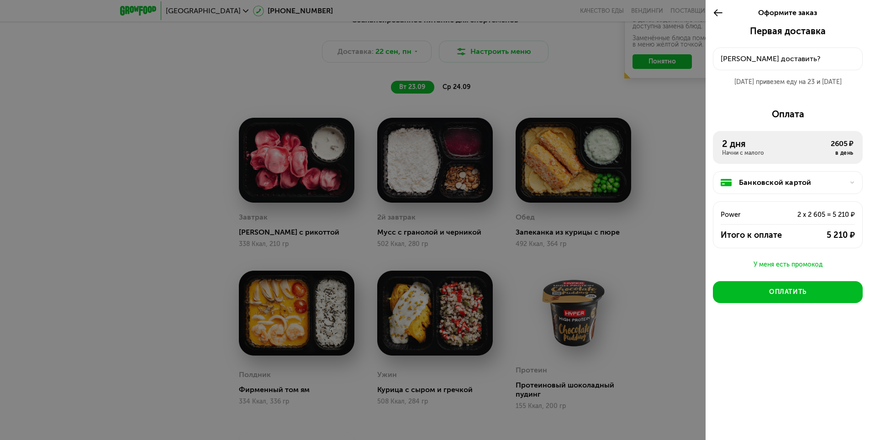
scroll to position [745, 0]
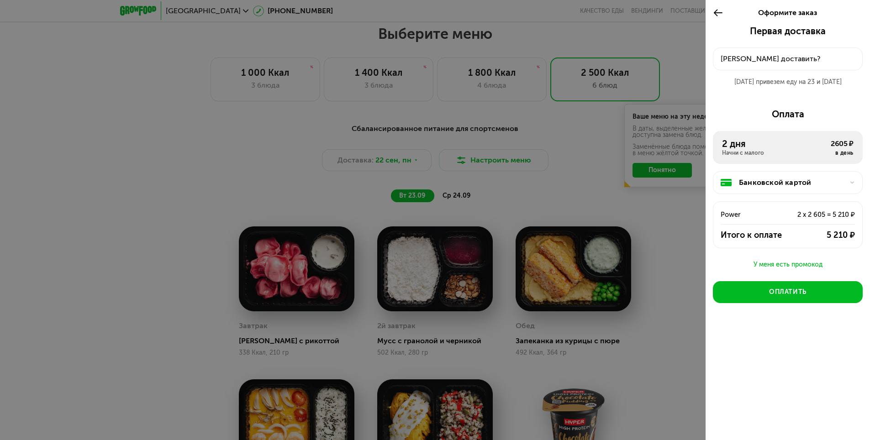
click at [778, 52] on button "[PERSON_NAME] доставить?" at bounding box center [788, 59] width 150 height 23
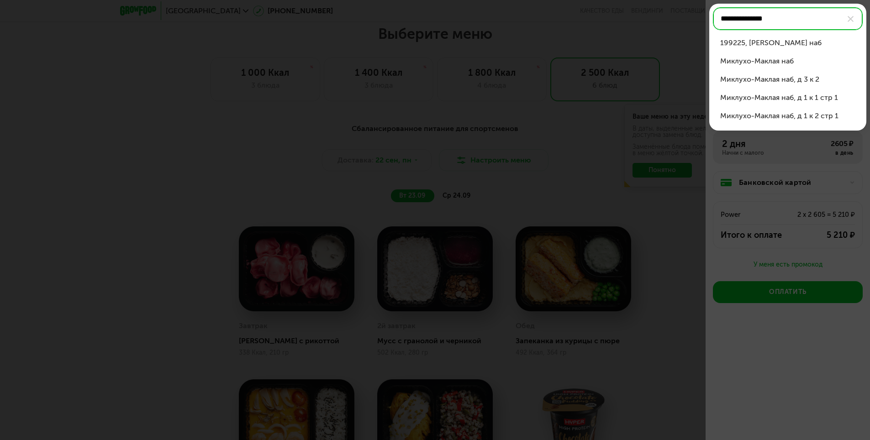
click at [754, 96] on div "Миклухо-Маклая наб, д 1 к 1 стр 1" at bounding box center [787, 97] width 135 height 11
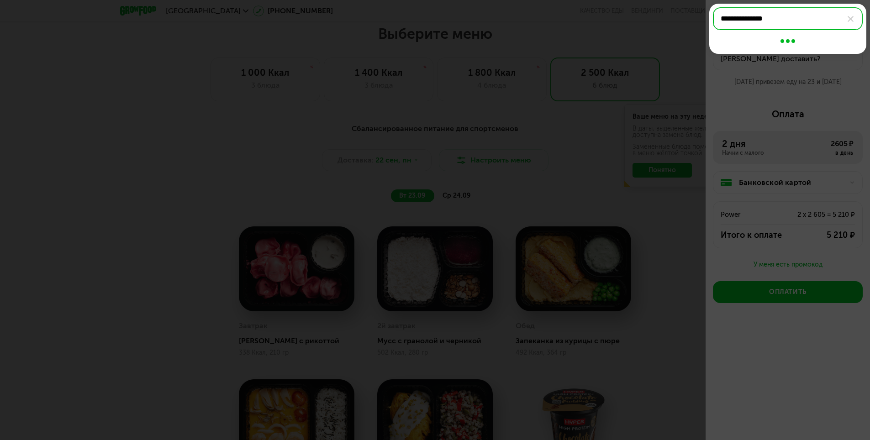
type input "**********"
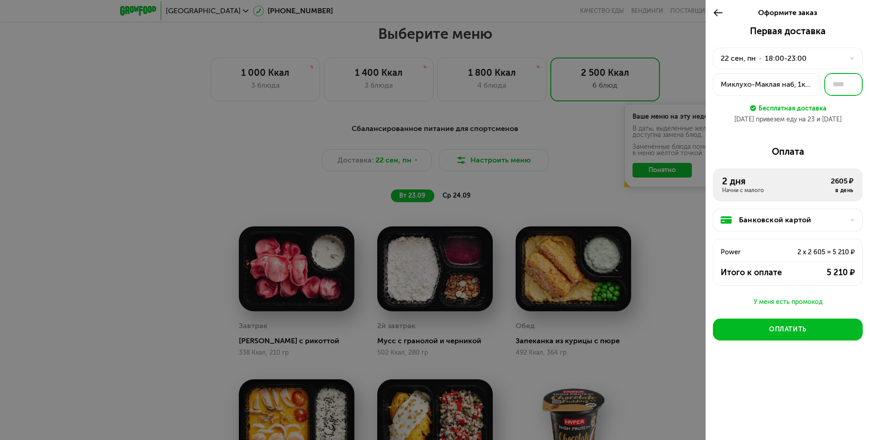
click at [836, 86] on input "text" at bounding box center [844, 84] width 38 height 23
type input "***"
click at [840, 139] on div "Первая доставка [DATE] • 18:00-23:00 Миклухо-Маклая наб, 1к1 стр 1 *** Бесплатн…" at bounding box center [788, 210] width 164 height 368
click at [848, 80] on input "***" at bounding box center [844, 84] width 38 height 23
drag, startPoint x: 848, startPoint y: 85, endPoint x: 816, endPoint y: 90, distance: 31.8
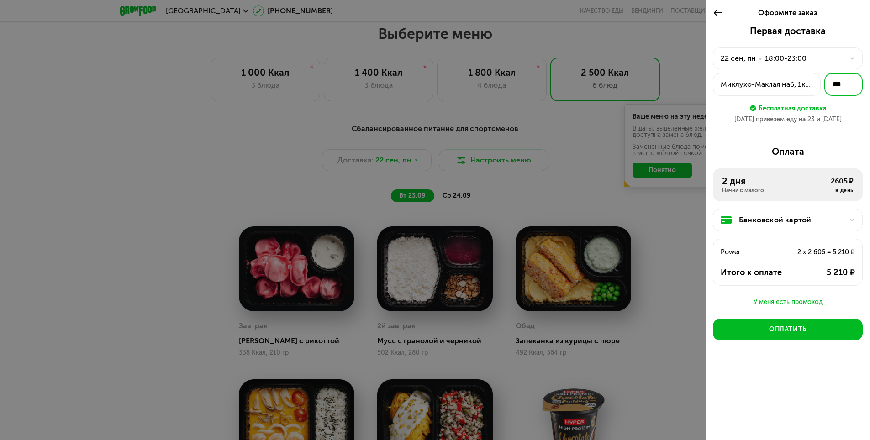
click at [816, 90] on div "Миклухо-Маклая наб, 1к1 стр 1 ***" at bounding box center [788, 84] width 150 height 23
type input "***"
click at [829, 137] on div "Первая доставка [DATE] • 18:00-23:00 Миклухо-Маклая наб, 1к1 стр 1 *** Бесплатн…" at bounding box center [788, 210] width 164 height 368
click at [774, 223] on div "Банковской картой" at bounding box center [791, 220] width 105 height 11
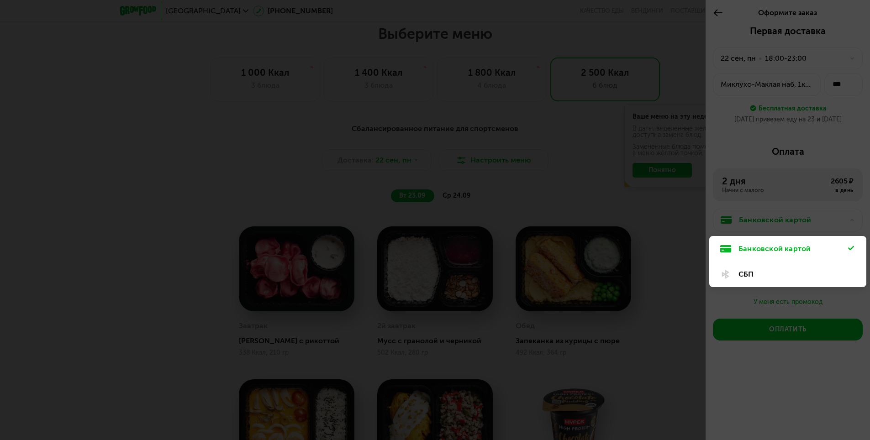
click at [769, 246] on div "Банковской картой" at bounding box center [794, 248] width 110 height 11
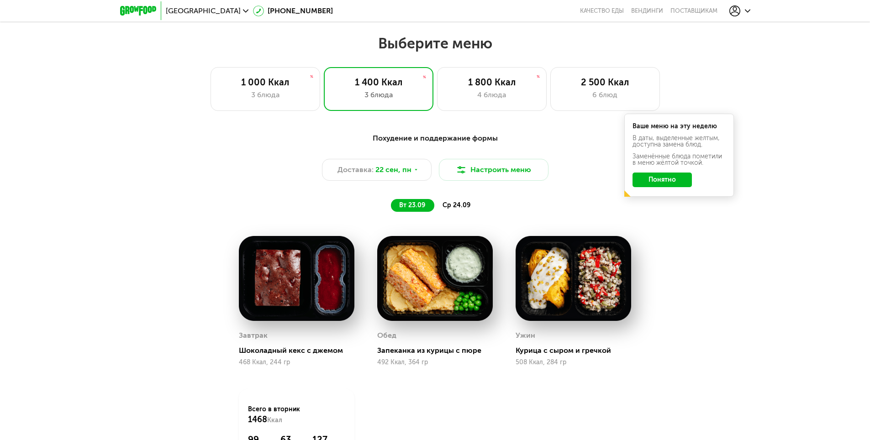
scroll to position [640, 0]
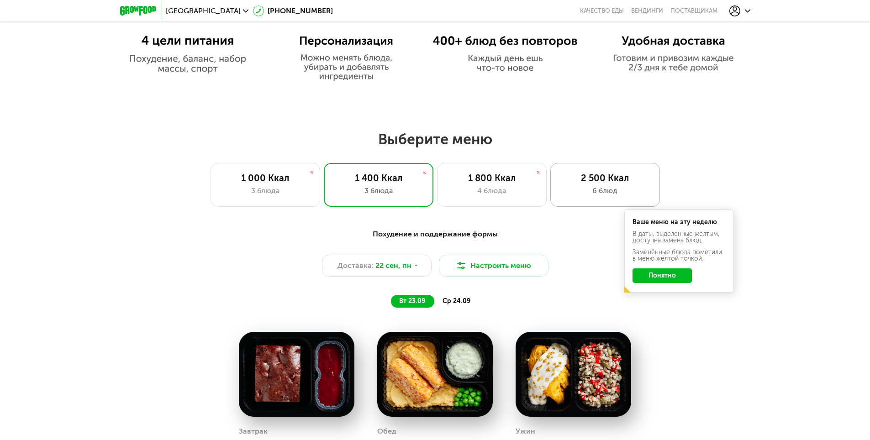
click at [605, 192] on div "6 блюд" at bounding box center [605, 190] width 90 height 11
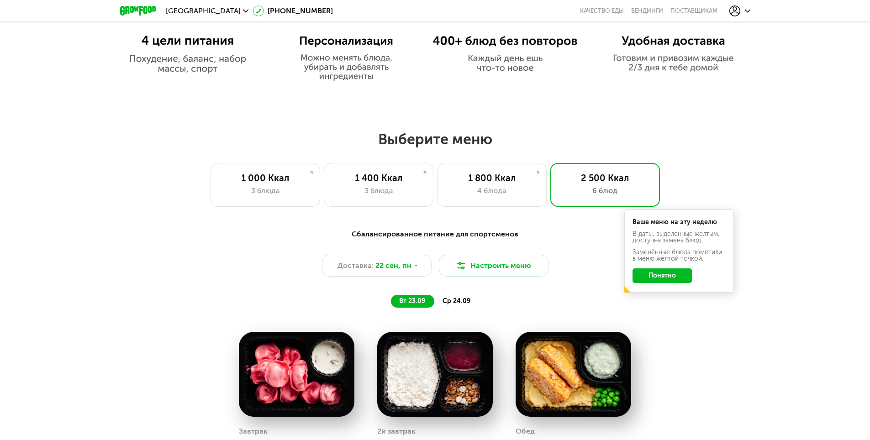
drag, startPoint x: 550, startPoint y: 263, endPoint x: 561, endPoint y: 259, distance: 11.5
click at [550, 263] on div "Доставка: 22 сен, пн Настроить меню" at bounding box center [435, 266] width 541 height 22
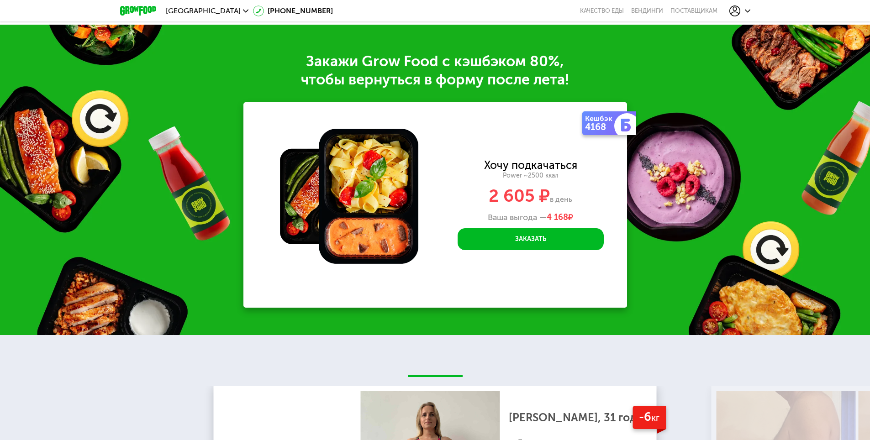
scroll to position [1416, 0]
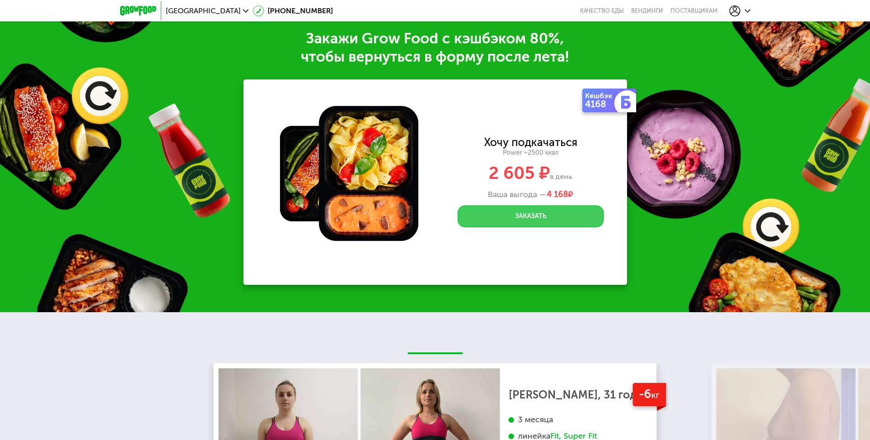
click at [535, 228] on button "Заказать" at bounding box center [531, 217] width 146 height 22
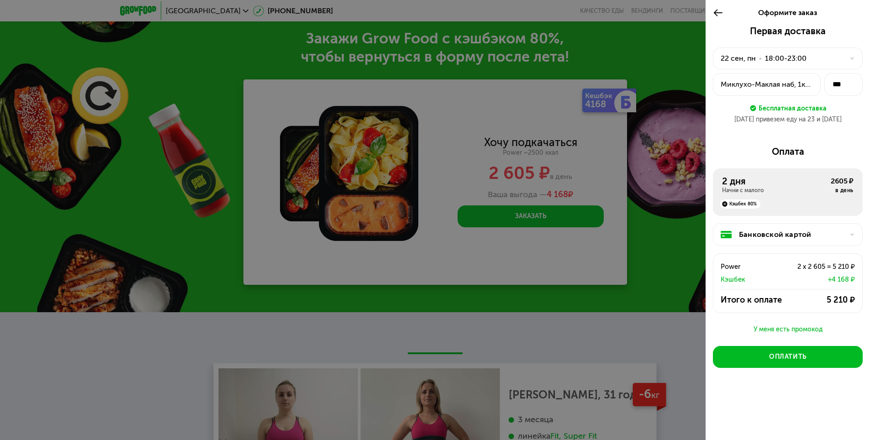
click at [737, 201] on div "Кэшбек 80%" at bounding box center [740, 204] width 40 height 9
click at [786, 86] on div "Миклухо-Маклая наб, 1к1 стр 1" at bounding box center [767, 84] width 92 height 11
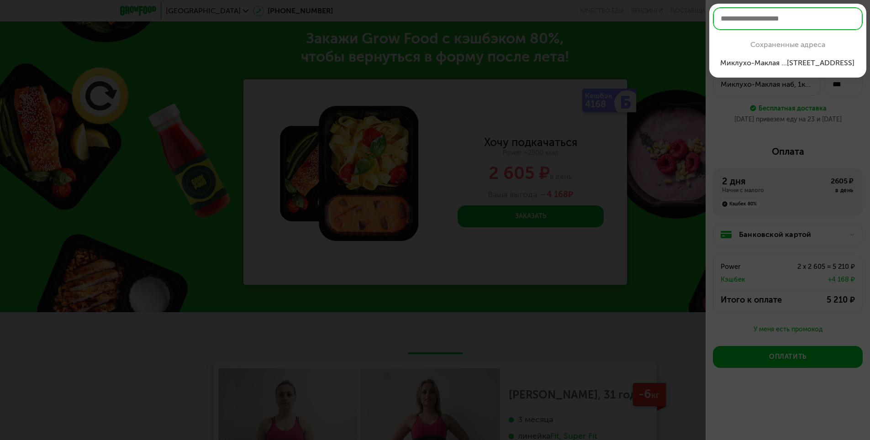
click at [831, 149] on div at bounding box center [435, 220] width 870 height 440
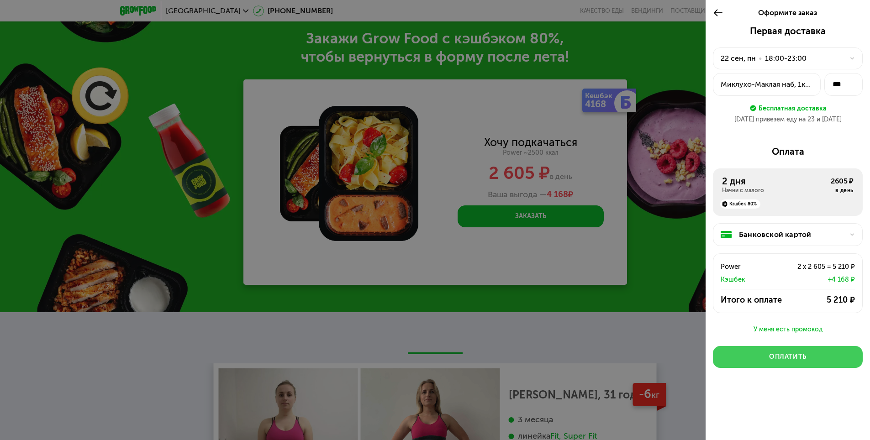
click at [771, 358] on div "Оплатить" at bounding box center [787, 357] width 37 height 9
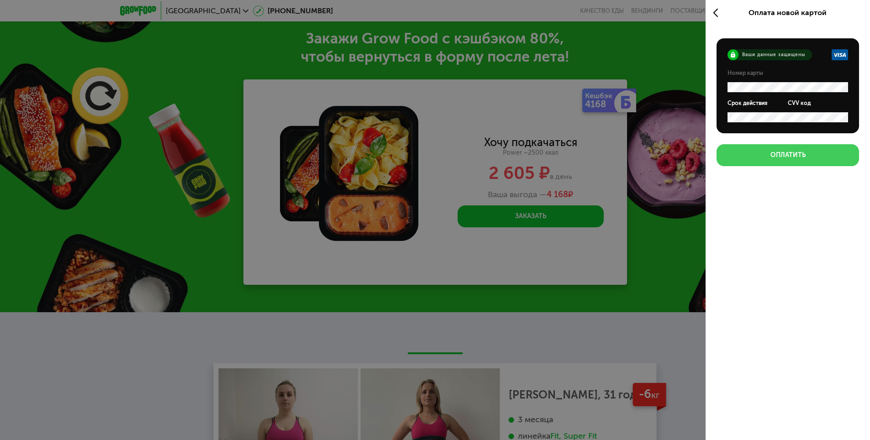
click at [791, 159] on div "Оплатить" at bounding box center [788, 155] width 35 height 9
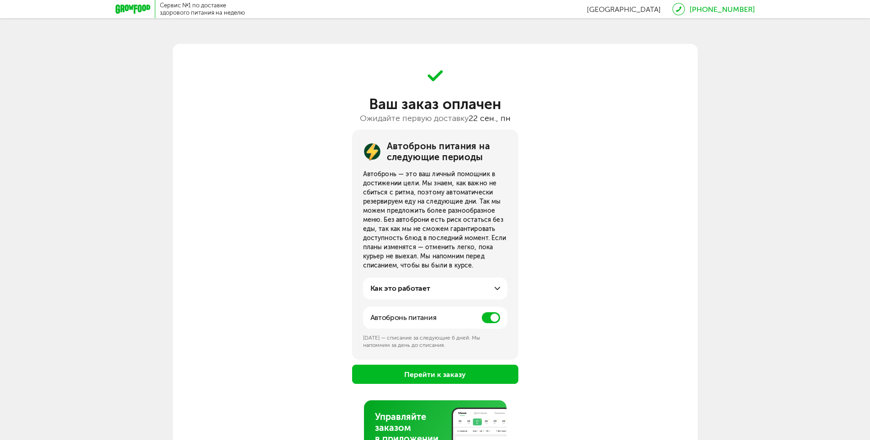
click at [487, 320] on span at bounding box center [491, 317] width 18 height 11
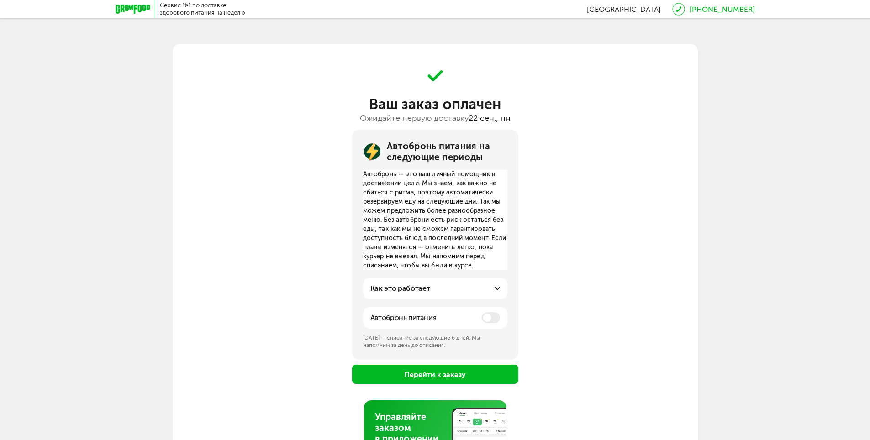
click at [497, 289] on icon at bounding box center [497, 288] width 5 height 5
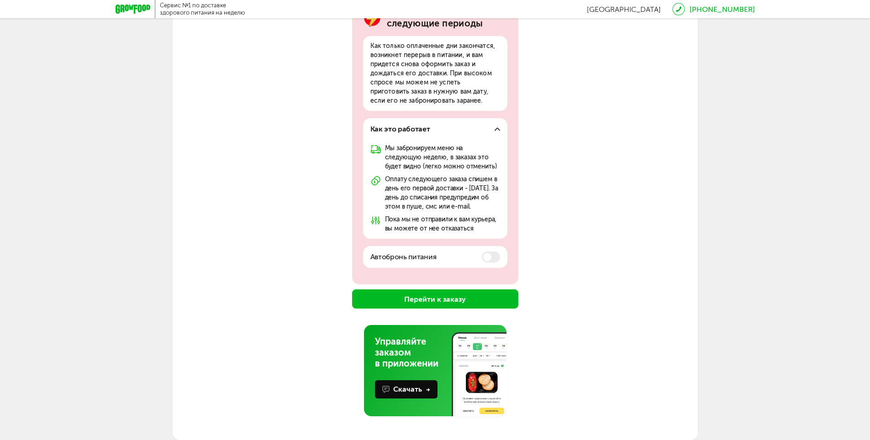
scroll to position [143, 0]
click at [476, 305] on button "Перейти к заказу" at bounding box center [435, 299] width 166 height 19
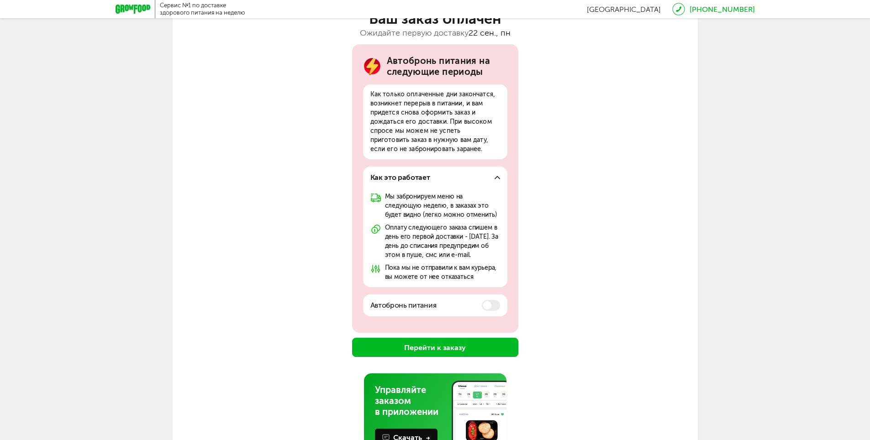
scroll to position [91, 0]
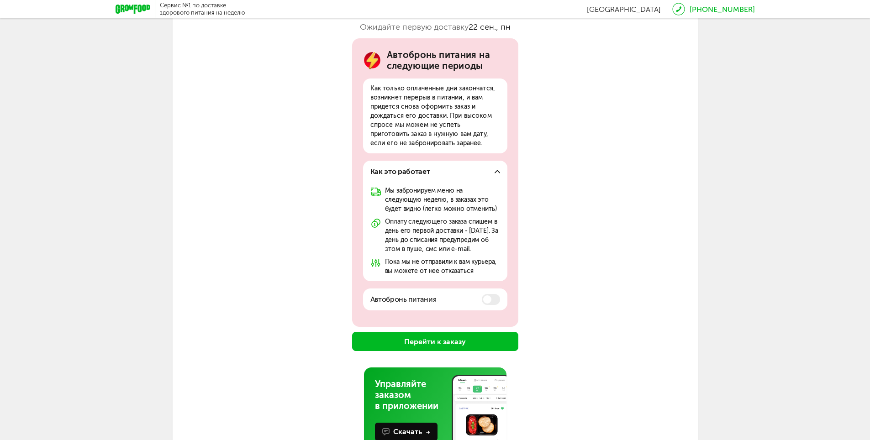
click at [424, 351] on button "Перейти к заказу" at bounding box center [435, 341] width 166 height 19
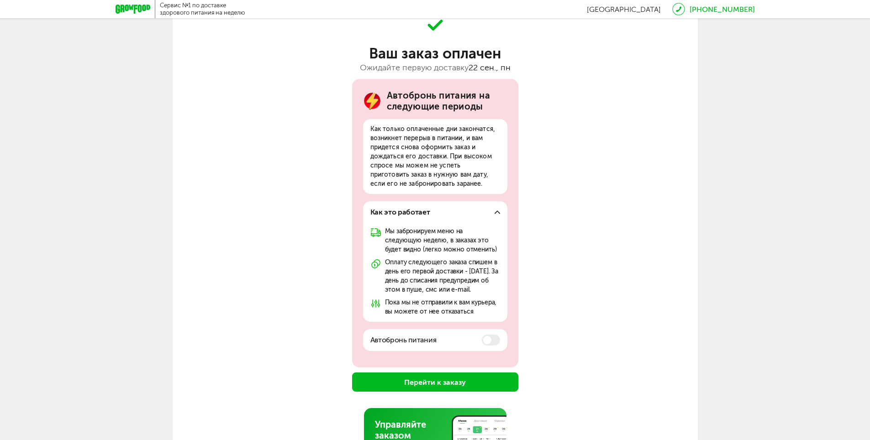
scroll to position [0, 0]
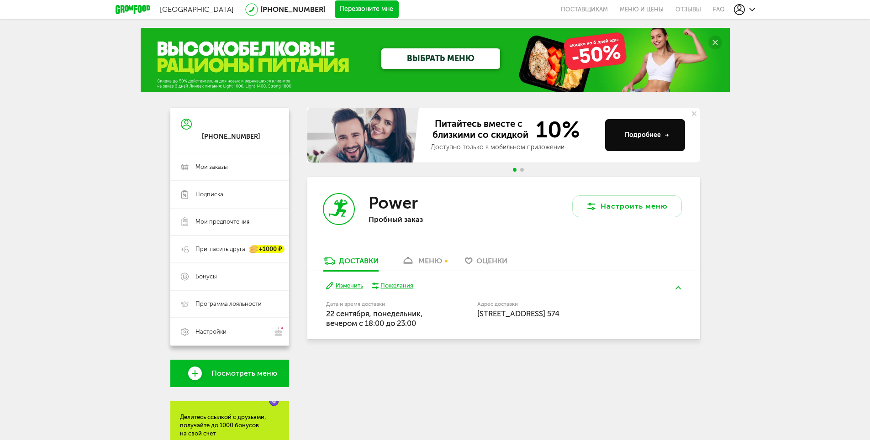
click at [423, 256] on link "меню" at bounding box center [422, 263] width 50 height 15
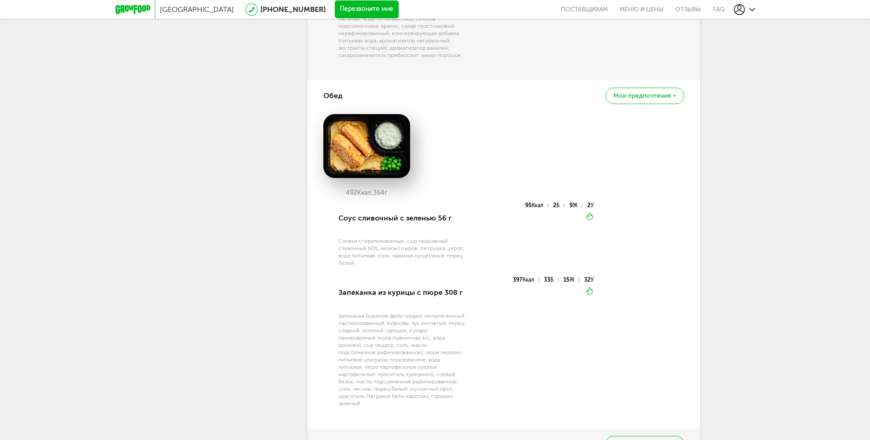
scroll to position [794, 0]
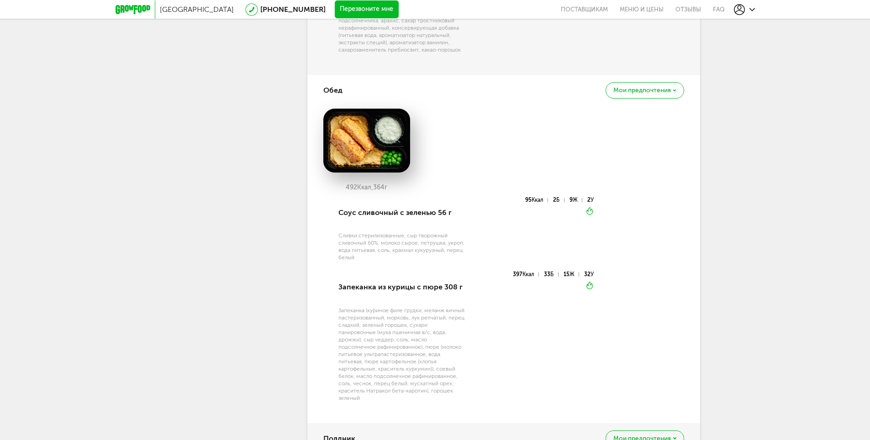
click at [663, 95] on div "Мои предпочтения" at bounding box center [645, 90] width 78 height 16
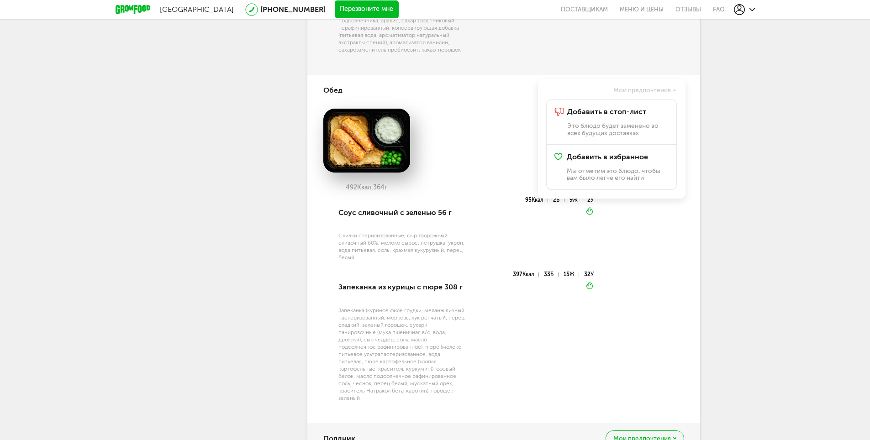
click at [482, 141] on div "492 Ккал, 364 г" at bounding box center [503, 153] width 361 height 89
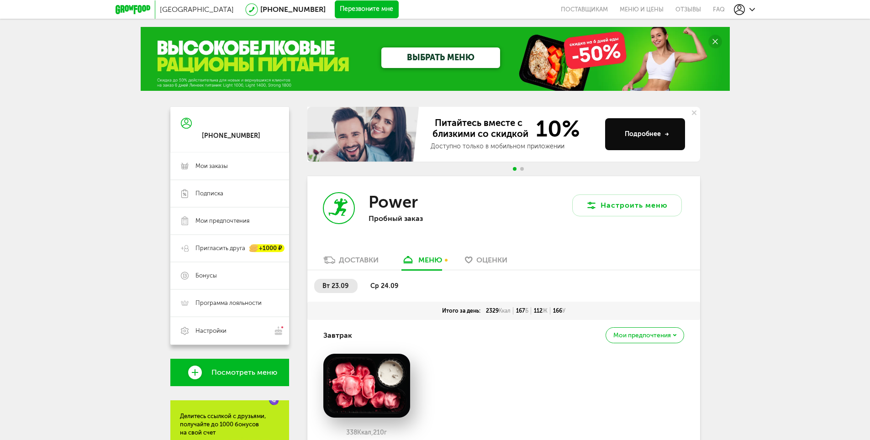
scroll to position [0, 0]
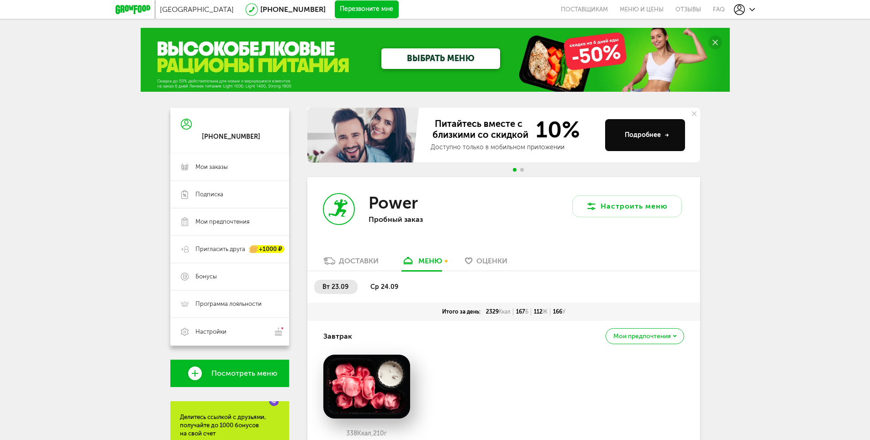
click at [523, 169] on span "Go to slide 2" at bounding box center [522, 170] width 4 height 4
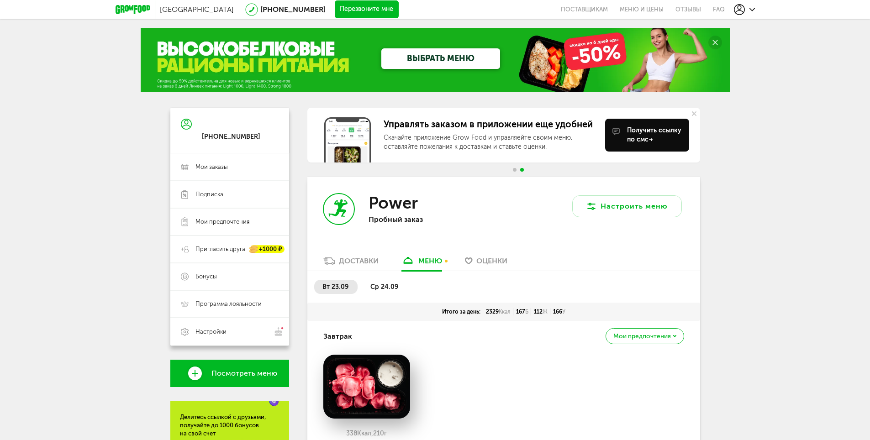
click at [515, 169] on span "Go to slide 1" at bounding box center [515, 170] width 4 height 4
